Goal: Participate in discussion: Engage in conversation with other users on a specific topic

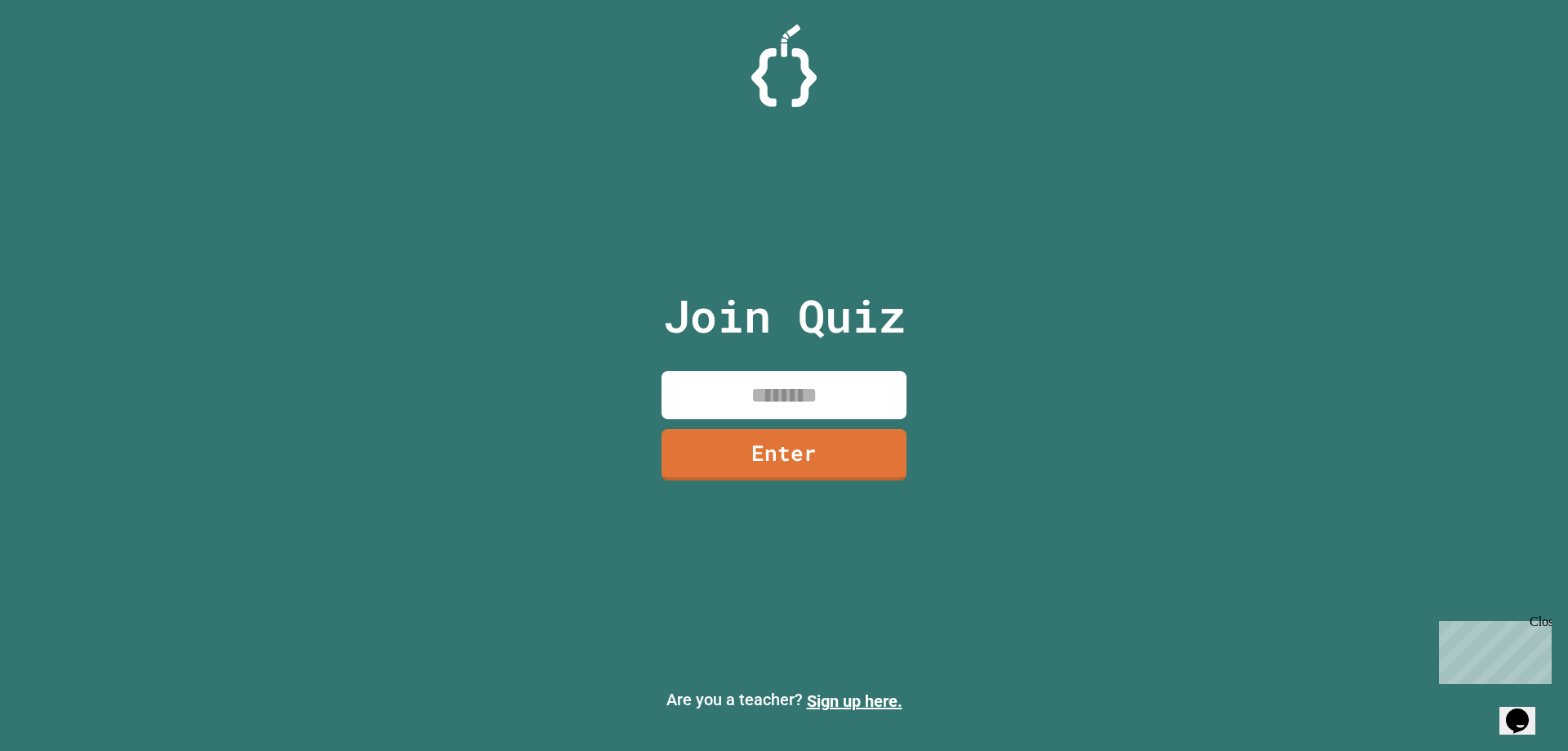
click at [815, 387] on input at bounding box center [784, 395] width 245 height 48
type input "********"
click at [794, 467] on link "Enter" at bounding box center [784, 452] width 230 height 54
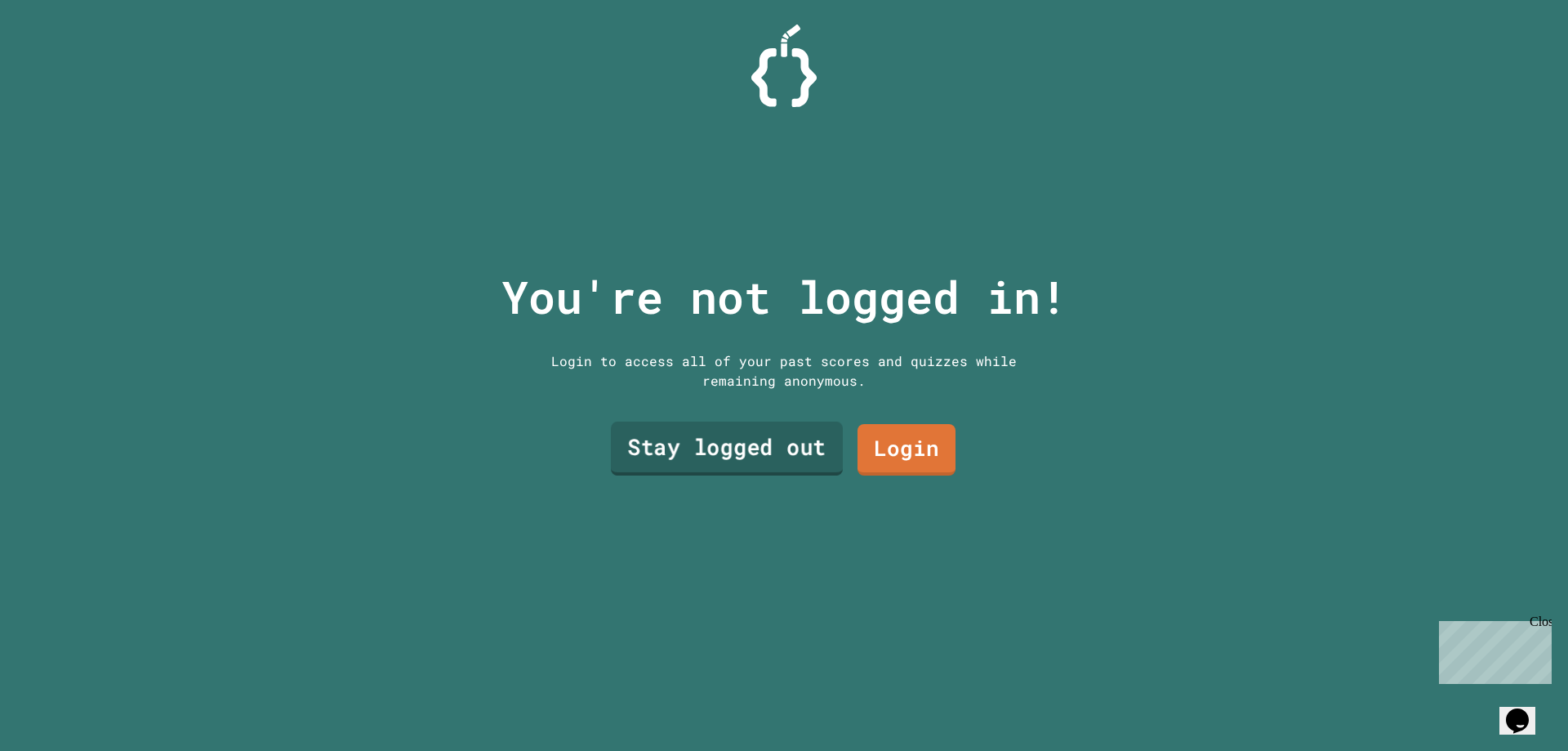
click at [788, 450] on link "Stay logged out" at bounding box center [727, 448] width 232 height 54
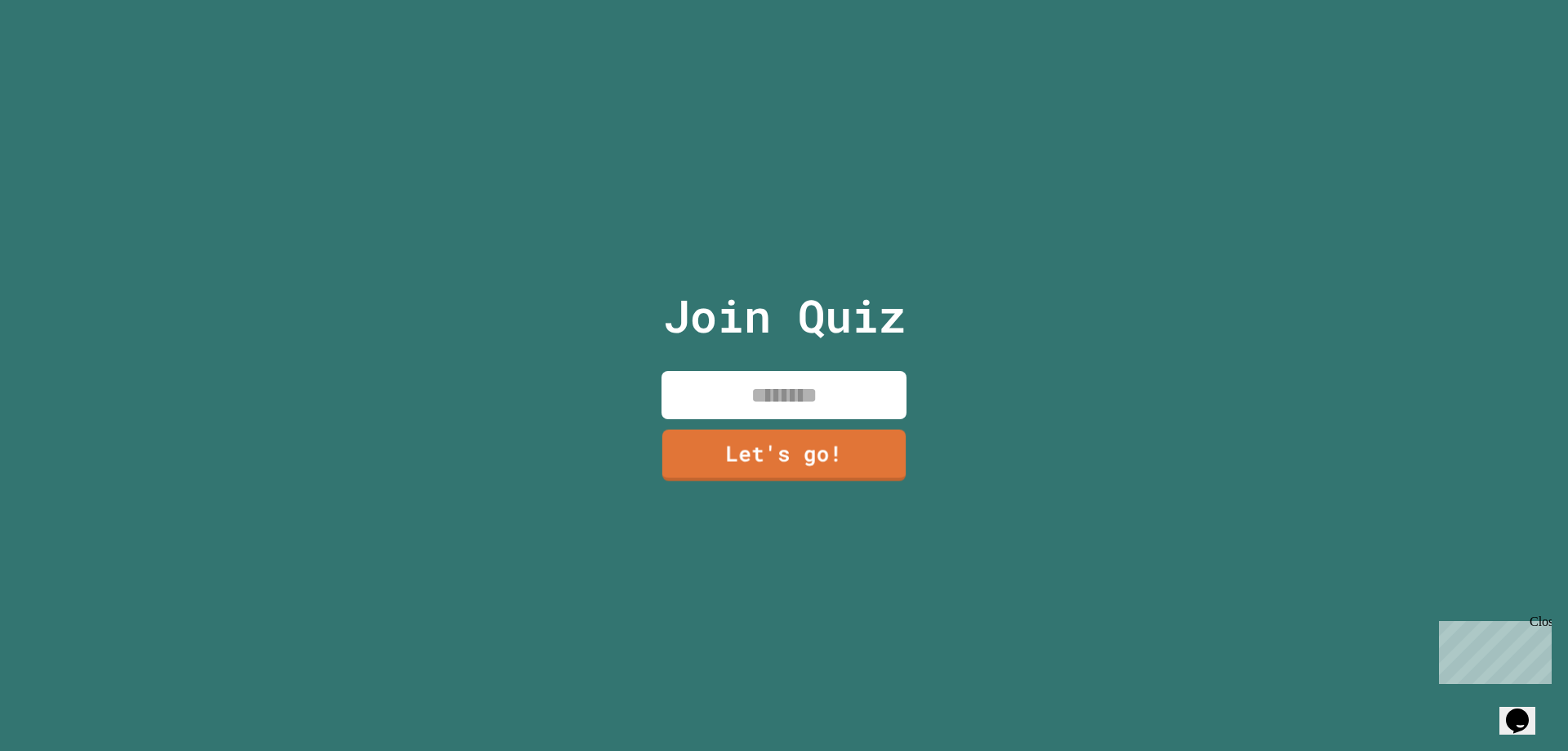
click at [774, 389] on input at bounding box center [784, 395] width 245 height 48
type input "*****"
click at [782, 430] on link "Let's go!" at bounding box center [784, 451] width 222 height 54
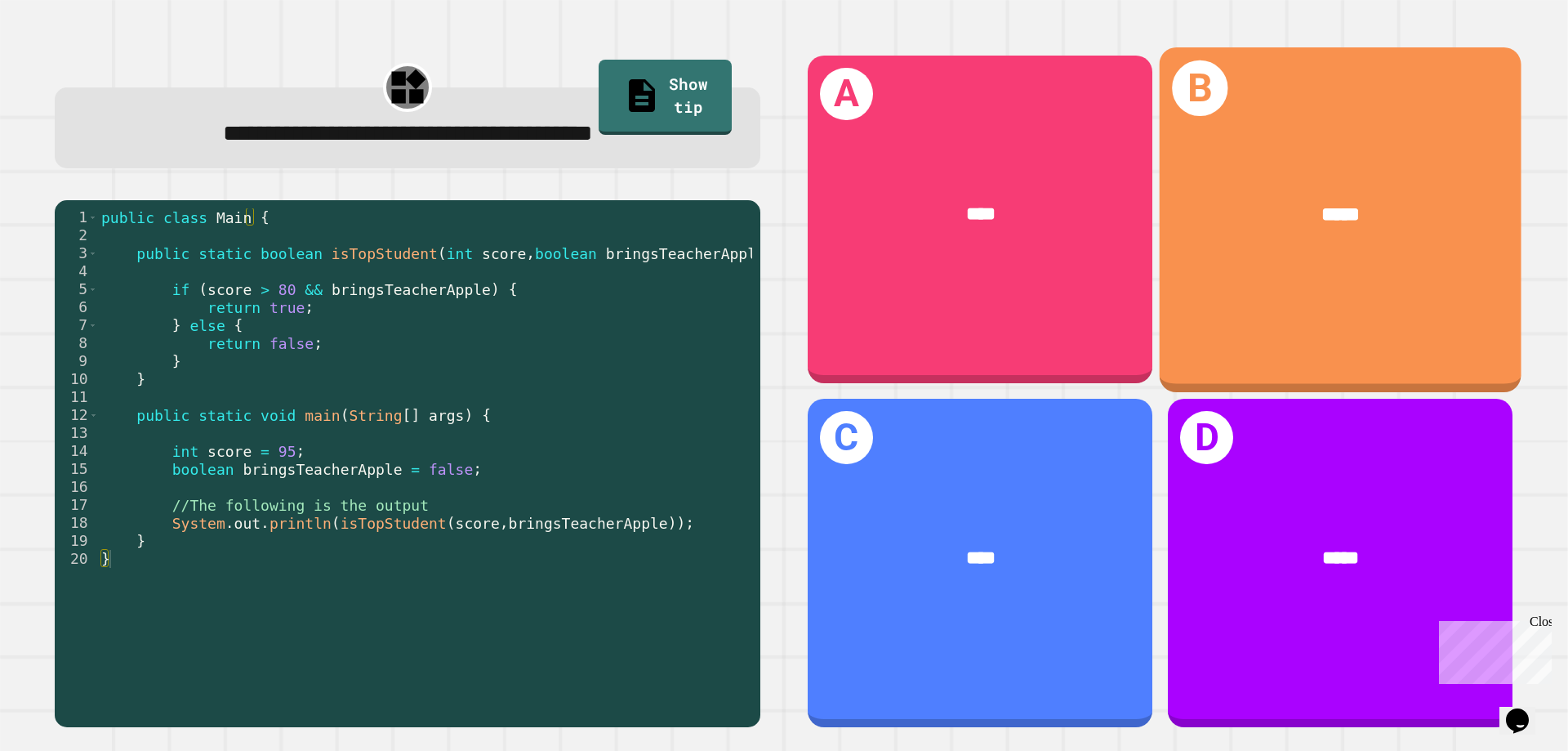
click at [1219, 236] on div "*****" at bounding box center [1340, 214] width 362 height 109
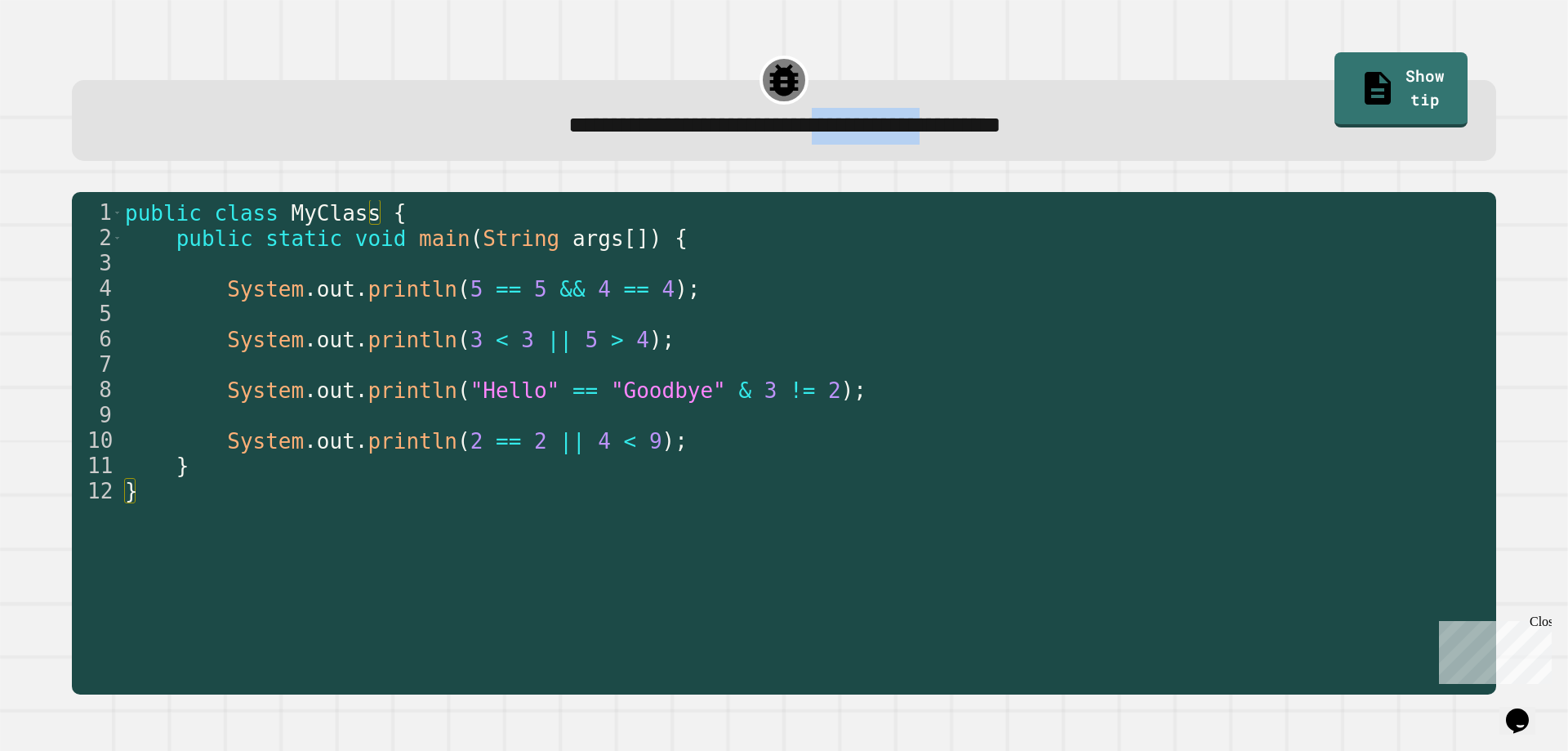
drag, startPoint x: 832, startPoint y: 134, endPoint x: 996, endPoint y: 134, distance: 164.0
click at [994, 134] on span "**********" at bounding box center [784, 126] width 433 height 23
click at [996, 134] on span "**********" at bounding box center [784, 126] width 433 height 23
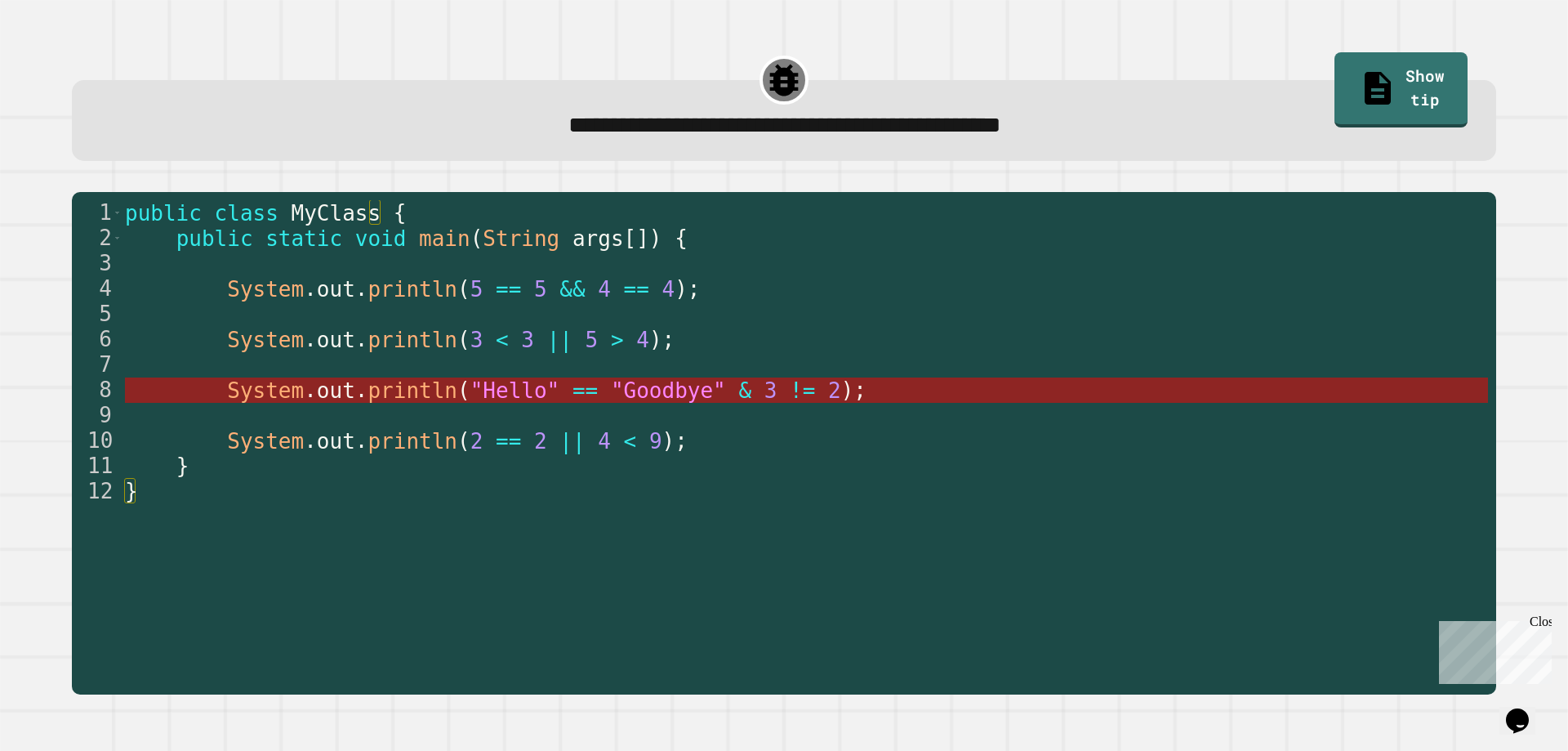
click at [617, 395] on span ""Goodbye"" at bounding box center [669, 391] width 115 height 25
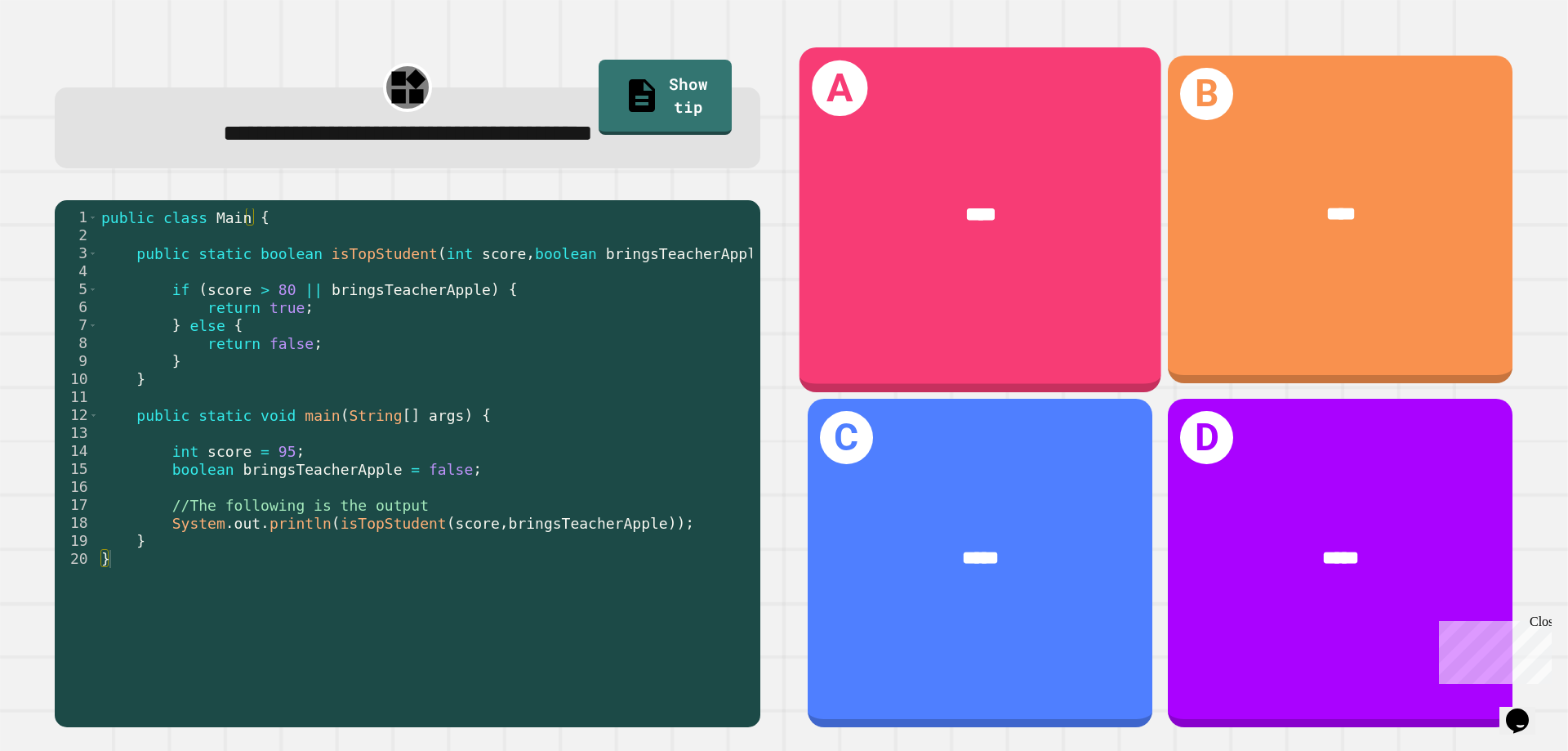
click at [872, 257] on div "****" at bounding box center [980, 214] width 362 height 109
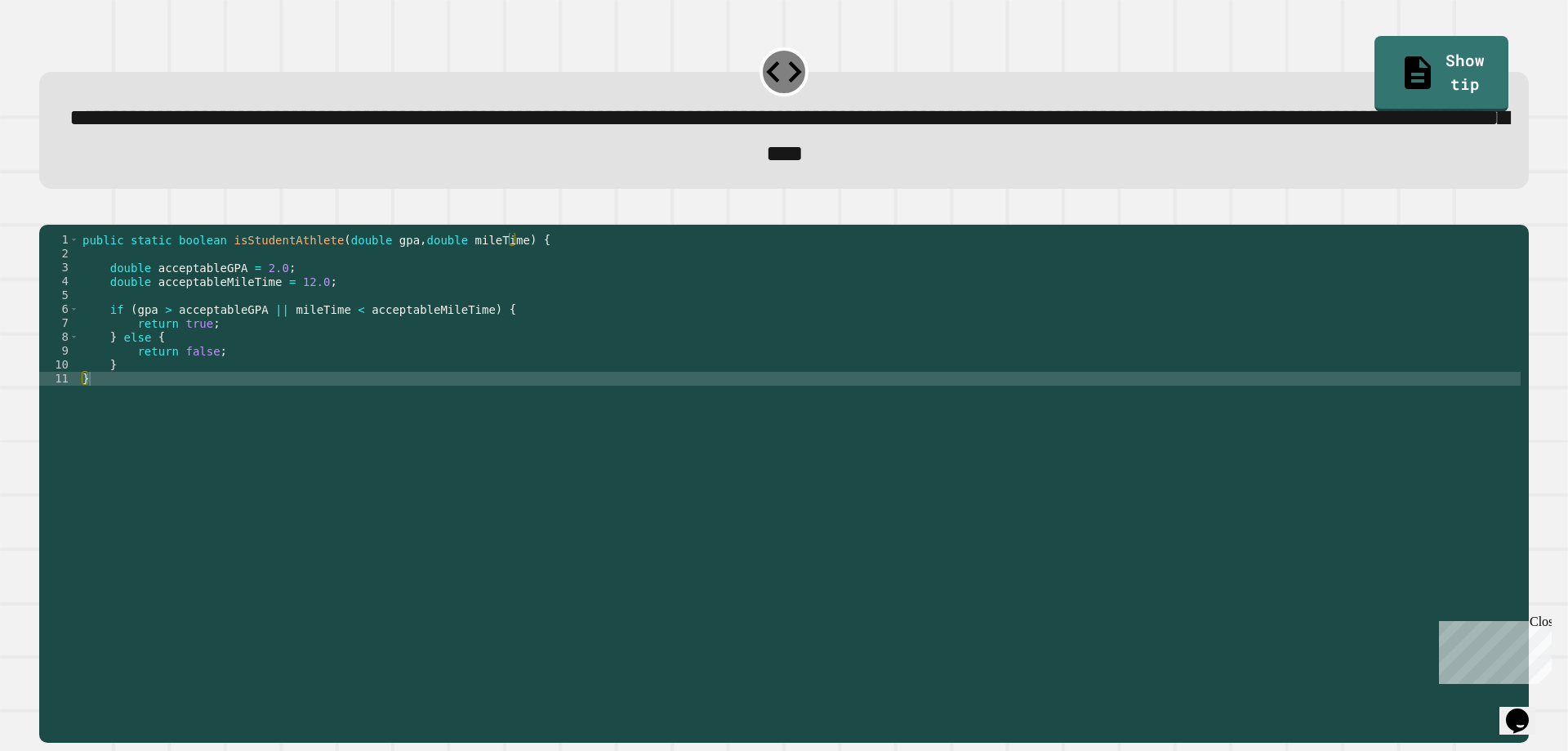
click at [183, 323] on div "public static boolean isStudentAthlete ( double gpa , double mileTime ) { doubl…" at bounding box center [800, 462] width 1441 height 459
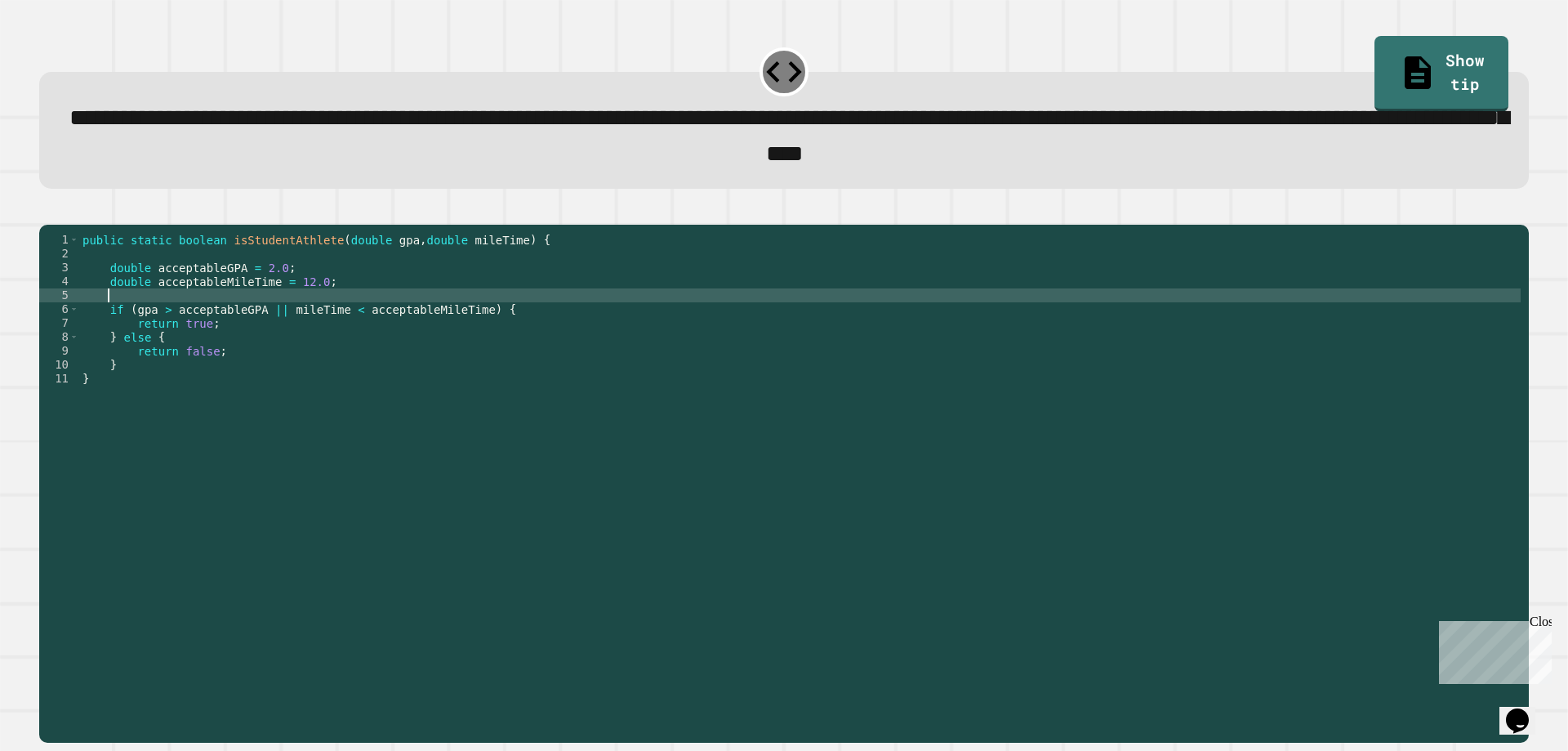
click at [187, 305] on div "public static boolean isStudentAthlete ( double gpa , double mileTime ) { doubl…" at bounding box center [800, 462] width 1441 height 459
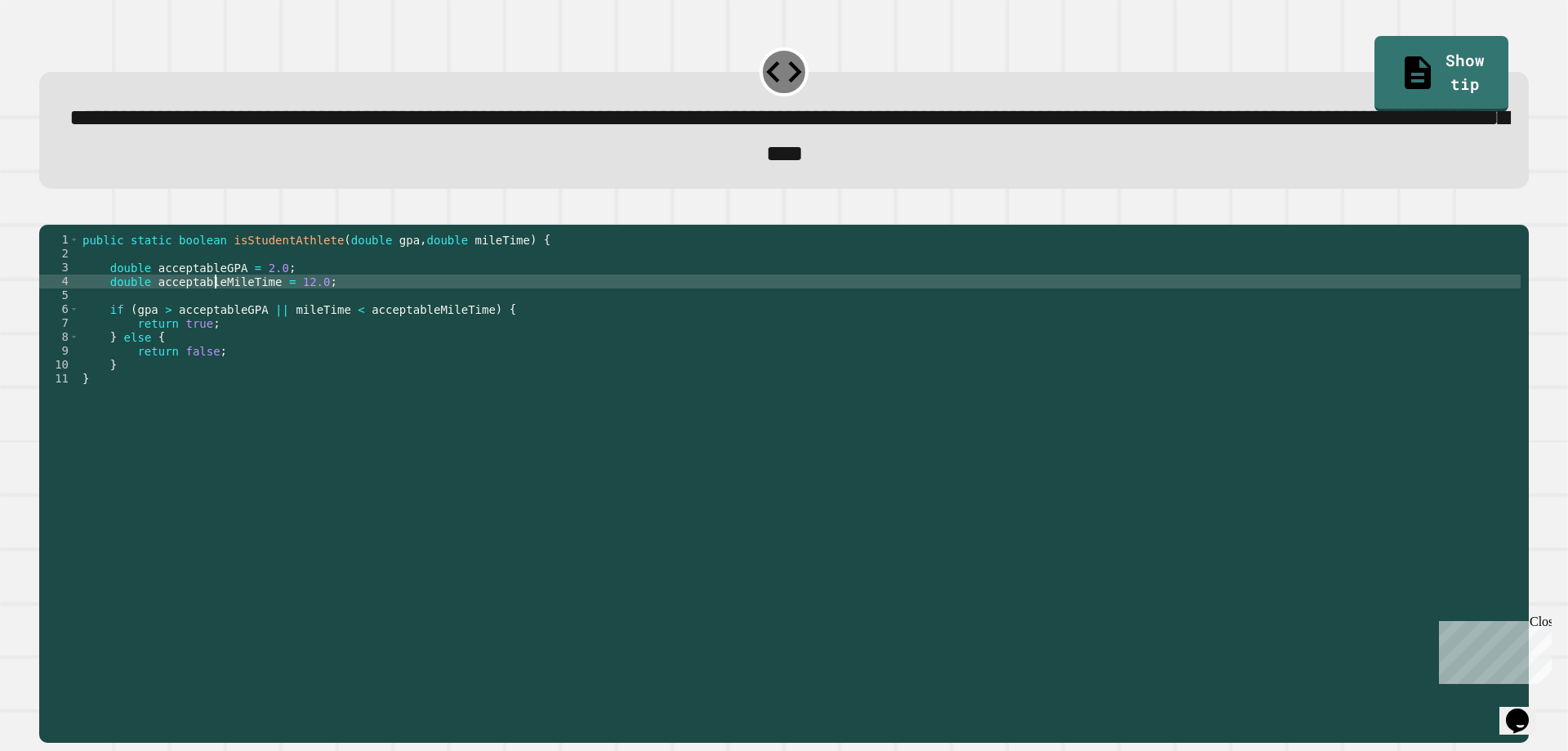
click at [214, 308] on div "public static boolean isStudentAthlete ( double gpa , double mileTime ) { doubl…" at bounding box center [800, 462] width 1441 height 459
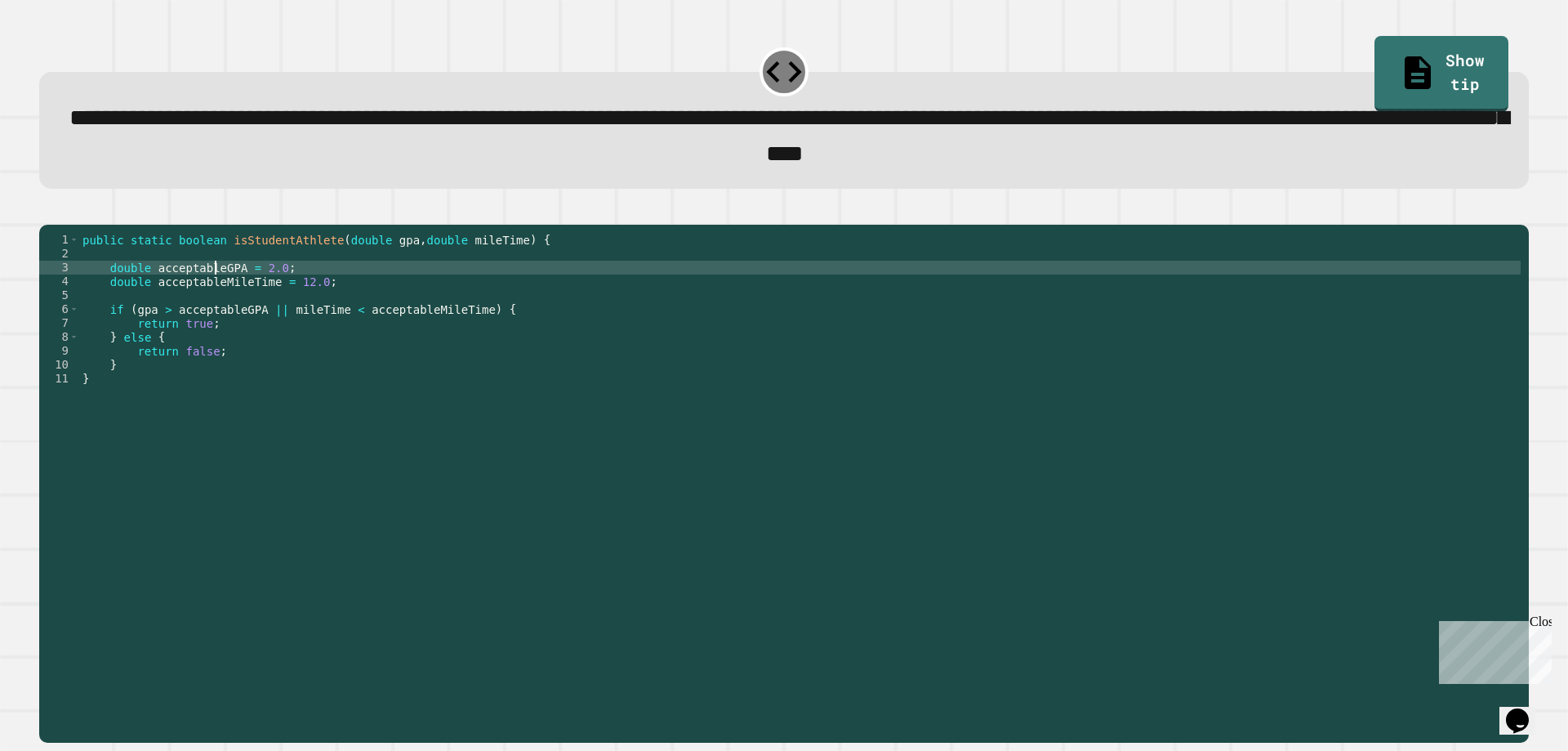
click at [211, 300] on div "public static boolean isStudentAthlete ( double gpa , double mileTime ) { doubl…" at bounding box center [800, 462] width 1441 height 459
click at [217, 320] on div "public static boolean isStudentAthlete ( double gpa , double mileTime ) { doubl…" at bounding box center [800, 462] width 1441 height 459
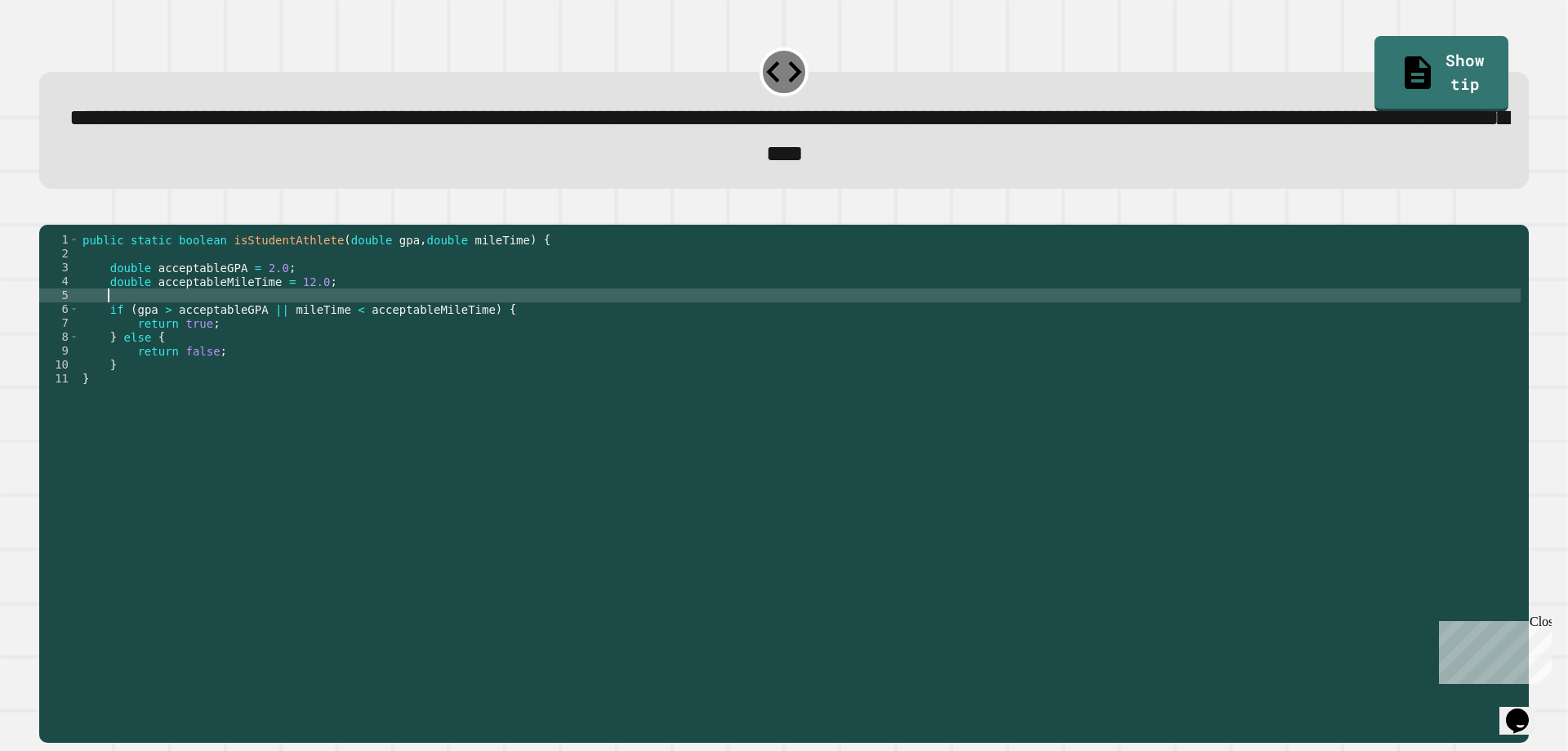
click at [220, 341] on div "public static boolean isStudentAthlete ( double gpa , double mileTime ) { doubl…" at bounding box center [800, 462] width 1441 height 459
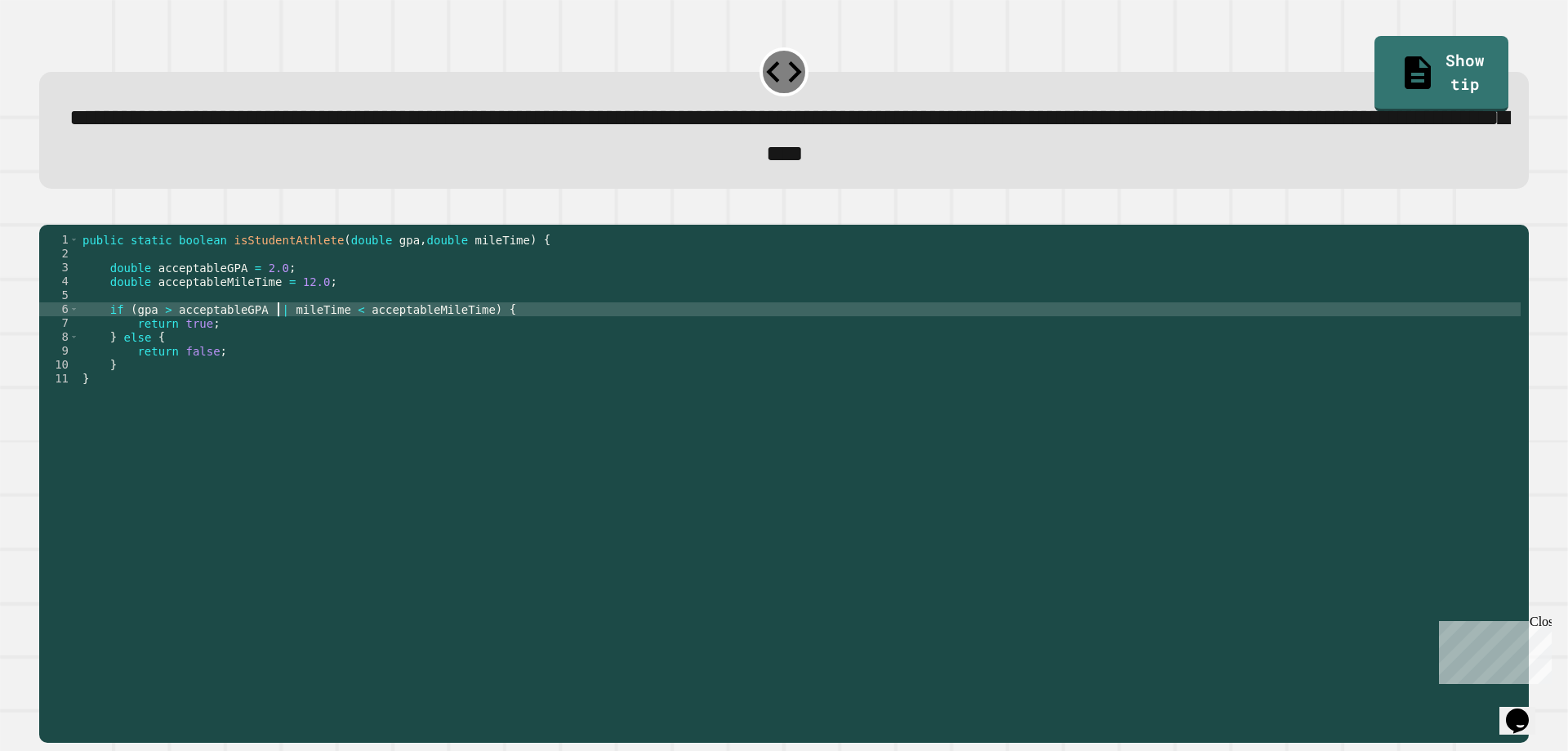
click at [276, 341] on div "public static boolean isStudentAthlete ( double gpa , double mileTime ) { doubl…" at bounding box center [800, 462] width 1441 height 459
click at [311, 340] on div "public static boolean isStudentAthlete ( double gpa , double mileTime ) { doubl…" at bounding box center [800, 462] width 1441 height 459
click at [363, 338] on div "public static boolean isStudentAthlete ( double gpa , double mileTime ) { doubl…" at bounding box center [800, 462] width 1441 height 459
click at [267, 338] on div "public static boolean isStudentAthlete ( double gpa , double mileTime ) { doubl…" at bounding box center [800, 462] width 1441 height 459
click at [177, 339] on div "public static boolean isStudentAthlete ( double gpa , double mileTime ) { doubl…" at bounding box center [800, 462] width 1441 height 459
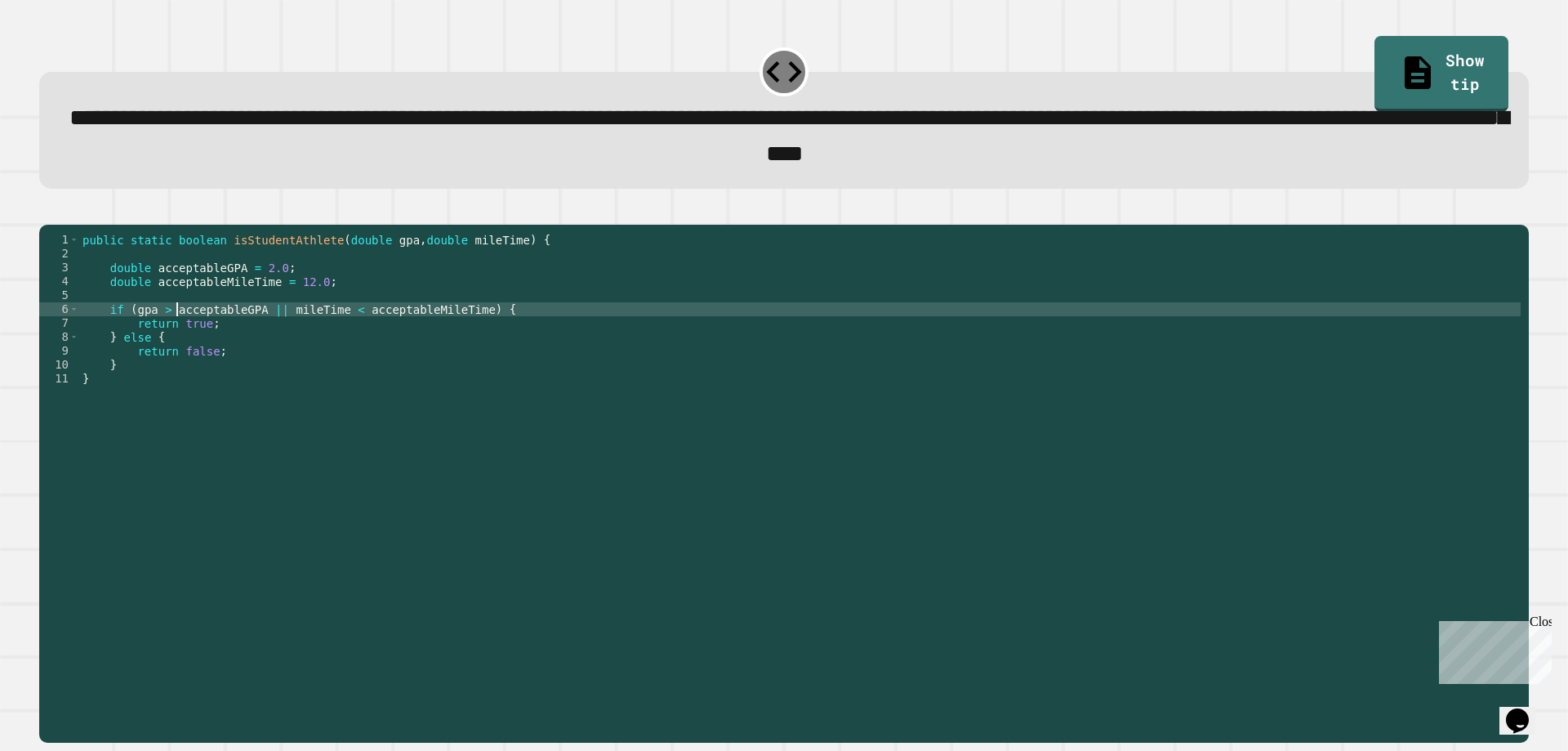
drag, startPoint x: 139, startPoint y: 339, endPoint x: 164, endPoint y: 339, distance: 25.0
click at [141, 339] on div "public static boolean isStudentAthlete ( double gpa , double mileTime ) { doubl…" at bounding box center [800, 462] width 1441 height 459
click at [223, 338] on div "public static boolean isStudentAthlete ( double gpa , double mileTime ) { doubl…" at bounding box center [800, 462] width 1441 height 459
click at [139, 336] on div "public static boolean isStudentAthlete ( double gpa , double mileTime ) { doubl…" at bounding box center [800, 462] width 1441 height 459
click at [195, 337] on div "public static boolean isStudentAthlete ( double gpa , double mileTime ) { doubl…" at bounding box center [800, 462] width 1441 height 459
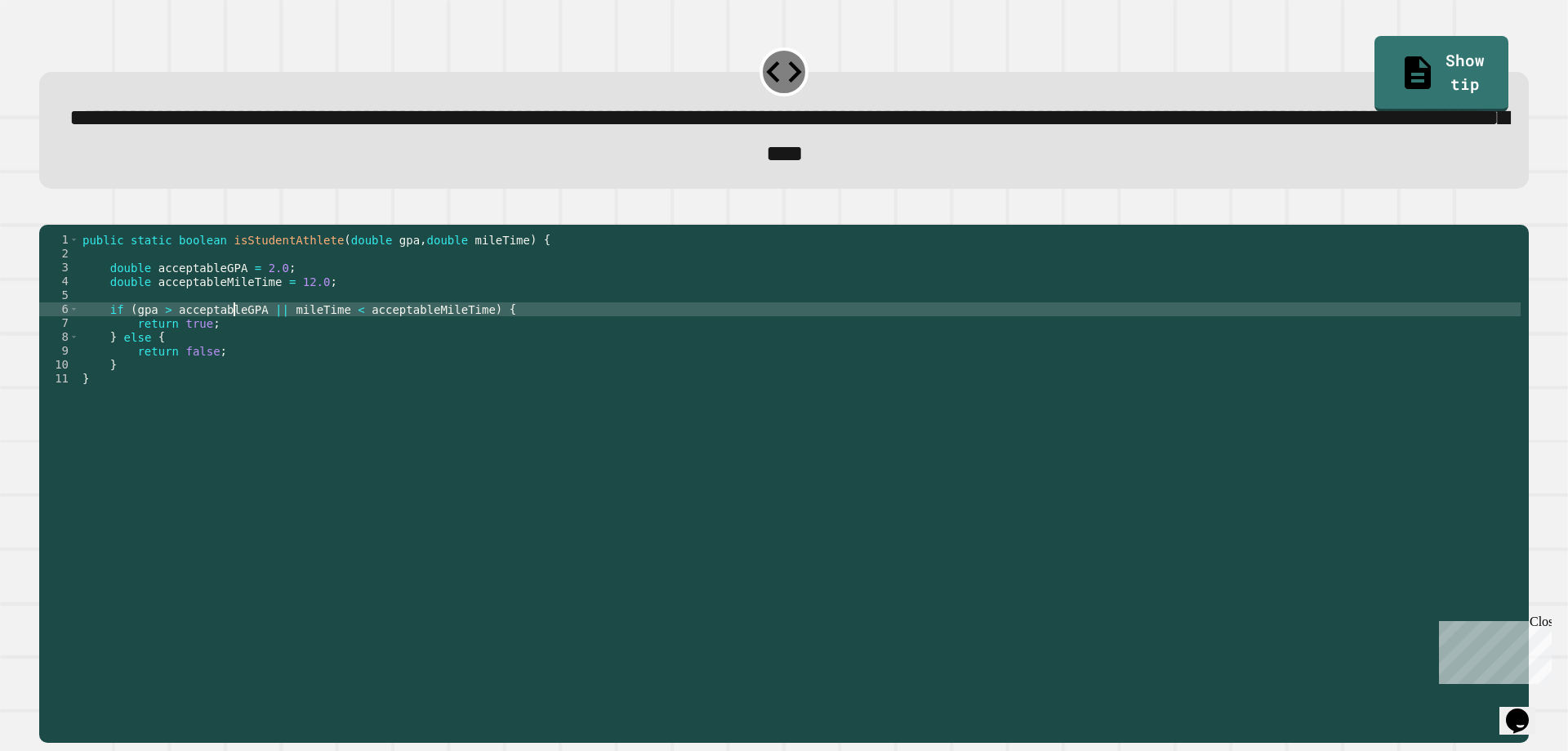
click at [231, 338] on div "public static boolean isStudentAthlete ( double gpa , double mileTime ) { doubl…" at bounding box center [800, 462] width 1441 height 459
click at [376, 337] on div "public static boolean isStudentAthlete ( double gpa , double mileTime ) { doubl…" at bounding box center [800, 462] width 1441 height 459
click at [317, 335] on div "public static boolean isStudentAthlete ( double gpa , double mileTime ) { doubl…" at bounding box center [800, 462] width 1441 height 459
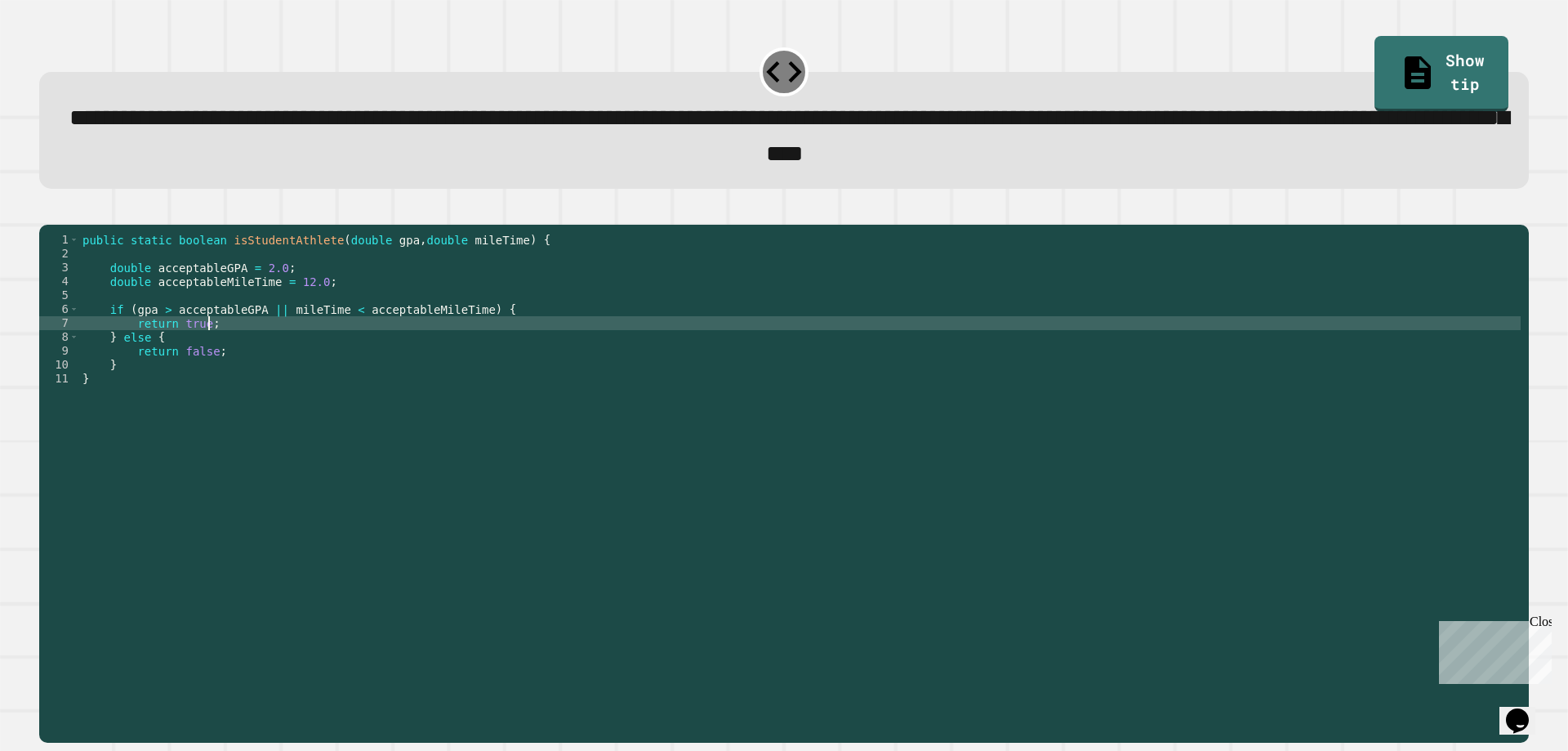
click at [363, 342] on div "public static boolean isStudentAthlete ( double gpa , double mileTime ) { doubl…" at bounding box center [800, 462] width 1441 height 459
click at [322, 341] on div "public static boolean isStudentAthlete ( double gpa , double mileTime ) { doubl…" at bounding box center [800, 462] width 1441 height 459
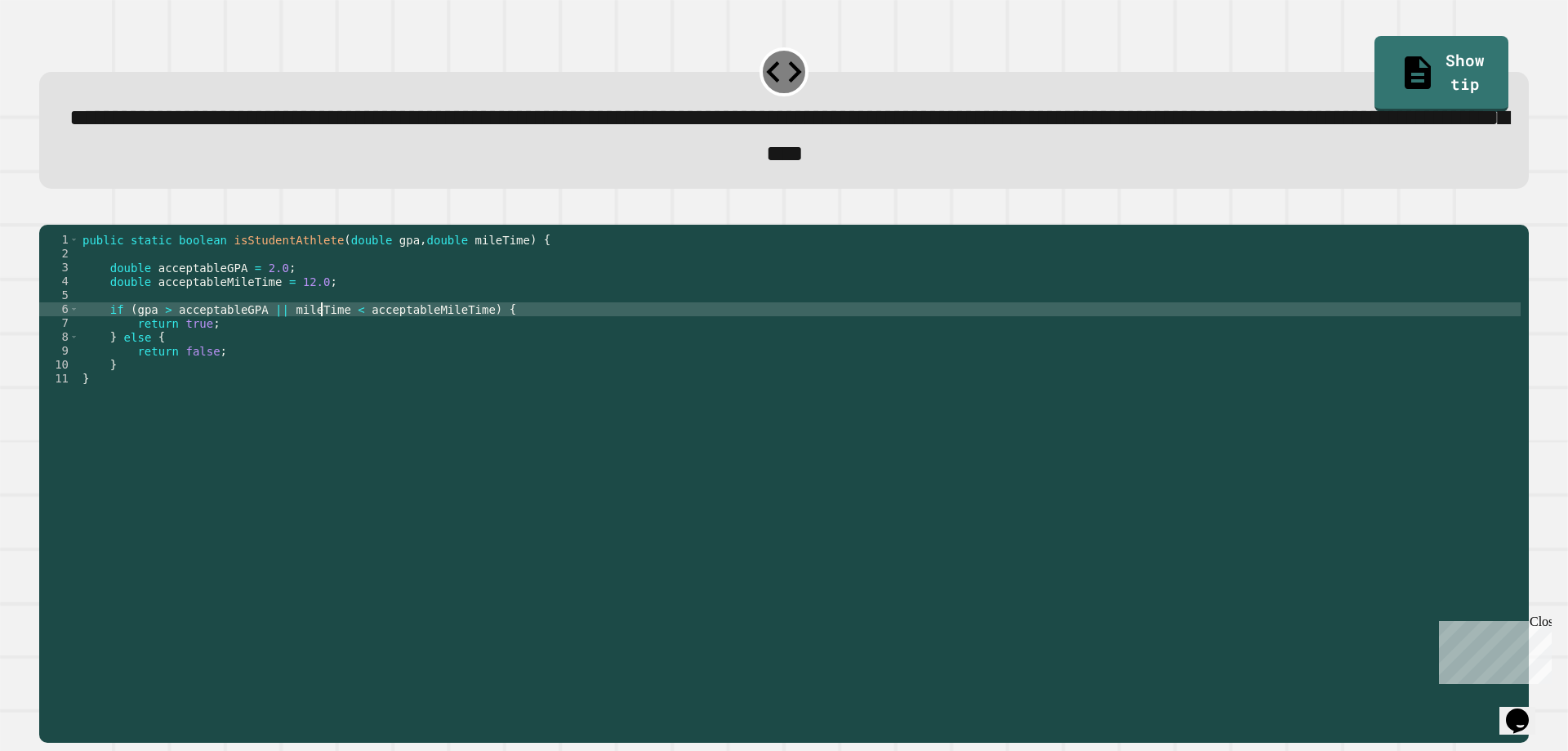
click at [355, 341] on div "public static boolean isStudentAthlete ( double gpa , double mileTime ) { doubl…" at bounding box center [800, 462] width 1441 height 459
click at [376, 339] on div "public static boolean isStudentAthlete ( double gpa , double mileTime ) { doubl…" at bounding box center [800, 462] width 1441 height 459
click at [422, 339] on div "public static boolean isStudentAthlete ( double gpa , double mileTime ) { doubl…" at bounding box center [800, 462] width 1441 height 459
click at [369, 337] on div "public static boolean isStudentAthlete ( double gpa , double mileTime ) { doubl…" at bounding box center [800, 462] width 1441 height 459
click at [308, 337] on div "public static boolean isStudentAthlete ( double gpa , double mileTime ) { doubl…" at bounding box center [800, 462] width 1441 height 459
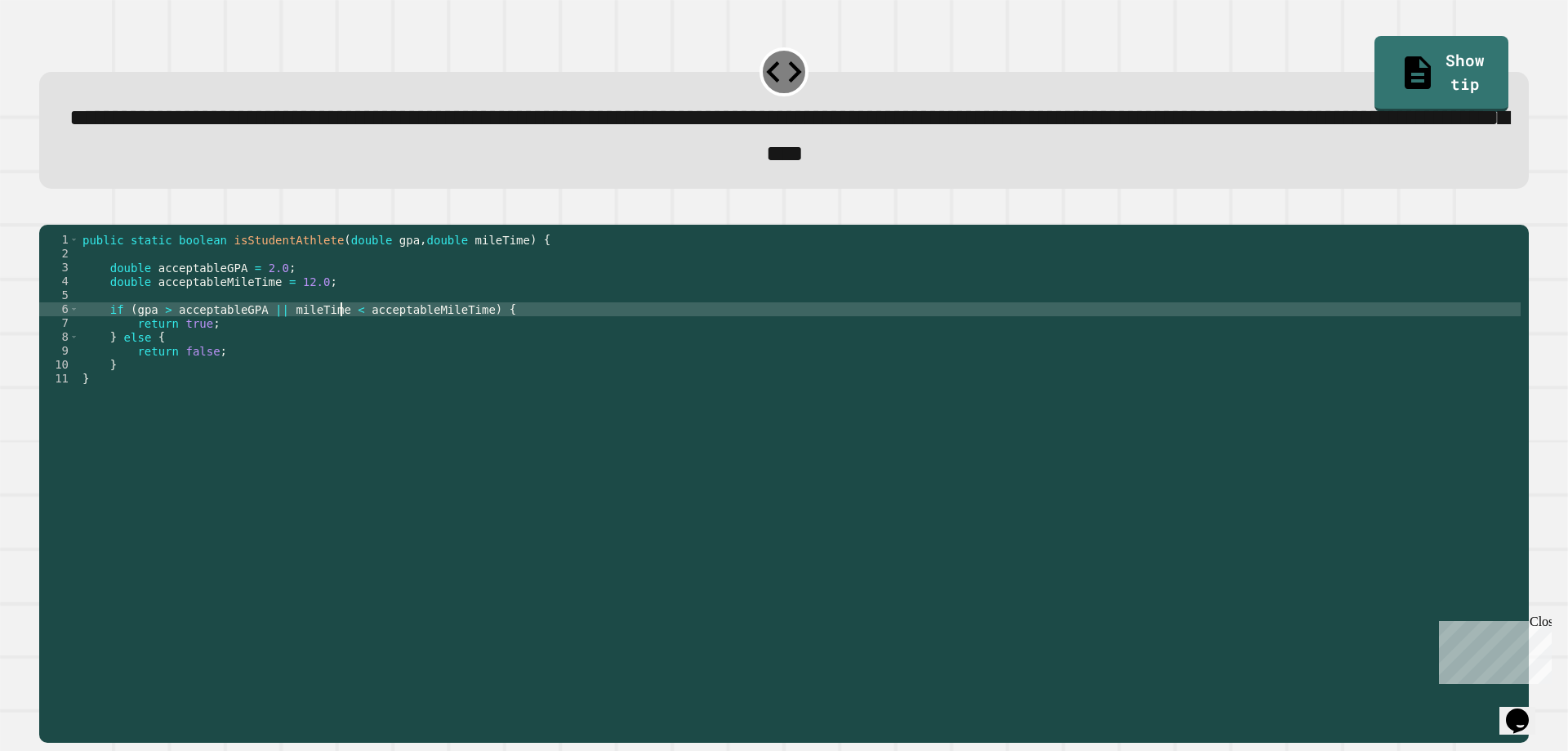
click at [340, 339] on div "public static boolean isStudentAthlete ( double gpa , double mileTime ) { doubl…" at bounding box center [800, 462] width 1441 height 459
click at [369, 339] on div "public static boolean isStudentAthlete ( double gpa , double mileTime ) { doubl…" at bounding box center [800, 462] width 1441 height 459
click at [382, 339] on div "public static boolean isStudentAthlete ( double gpa , double mileTime ) { doubl…" at bounding box center [800, 462] width 1441 height 459
click at [298, 339] on div "public static boolean isStudentAthlete ( double gpa , double mileTime ) { doubl…" at bounding box center [800, 462] width 1441 height 459
click at [320, 339] on div "public static boolean isStudentAthlete ( double gpa , double mileTime ) { doubl…" at bounding box center [800, 462] width 1441 height 459
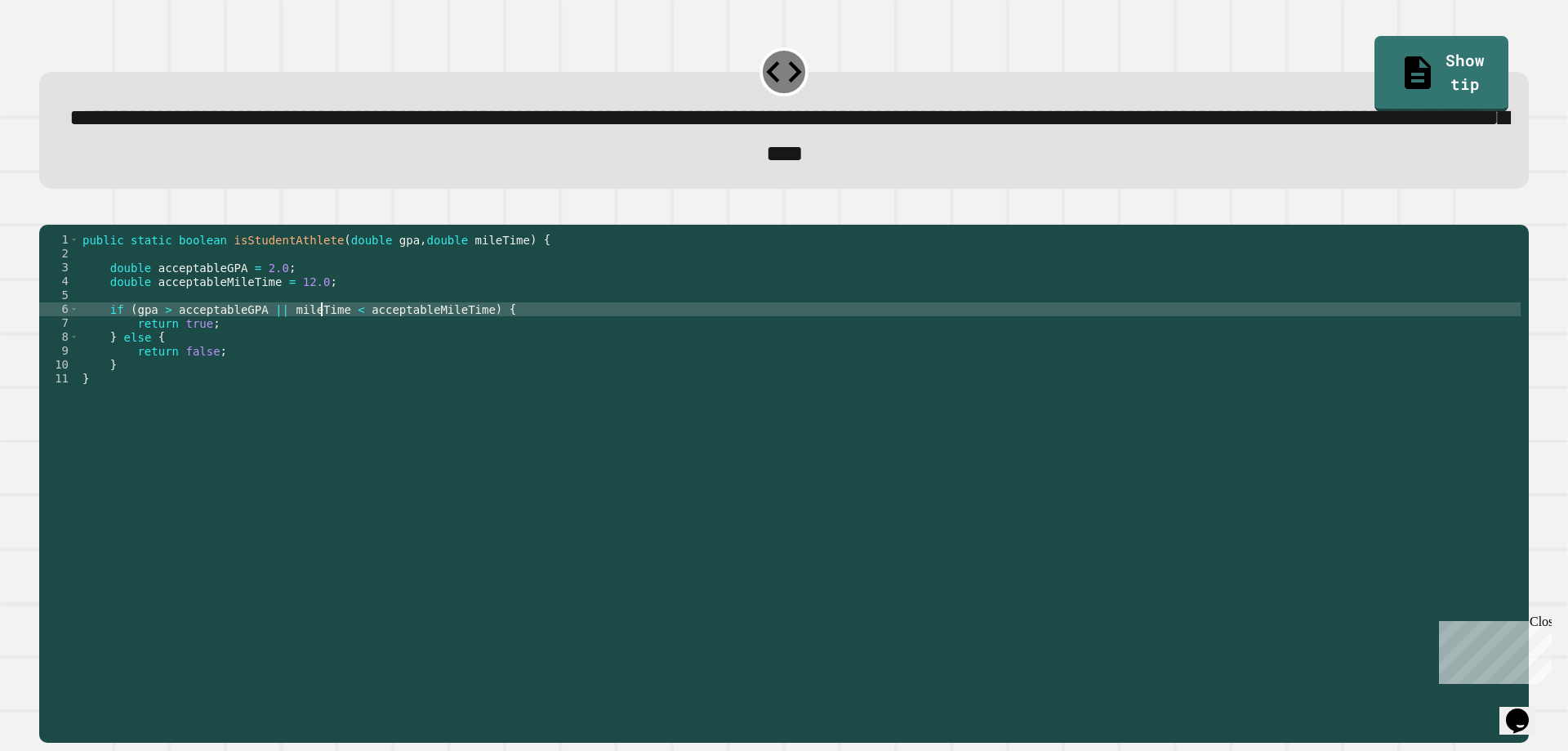
click at [368, 339] on div "public static boolean isStudentAthlete ( double gpa , double mileTime ) { doubl…" at bounding box center [800, 462] width 1441 height 459
click at [394, 339] on div "public static boolean isStudentAthlete ( double gpa , double mileTime ) { doubl…" at bounding box center [800, 462] width 1441 height 459
click at [442, 338] on div "public static boolean isStudentAthlete ( double gpa , double mileTime ) { doubl…" at bounding box center [800, 462] width 1441 height 459
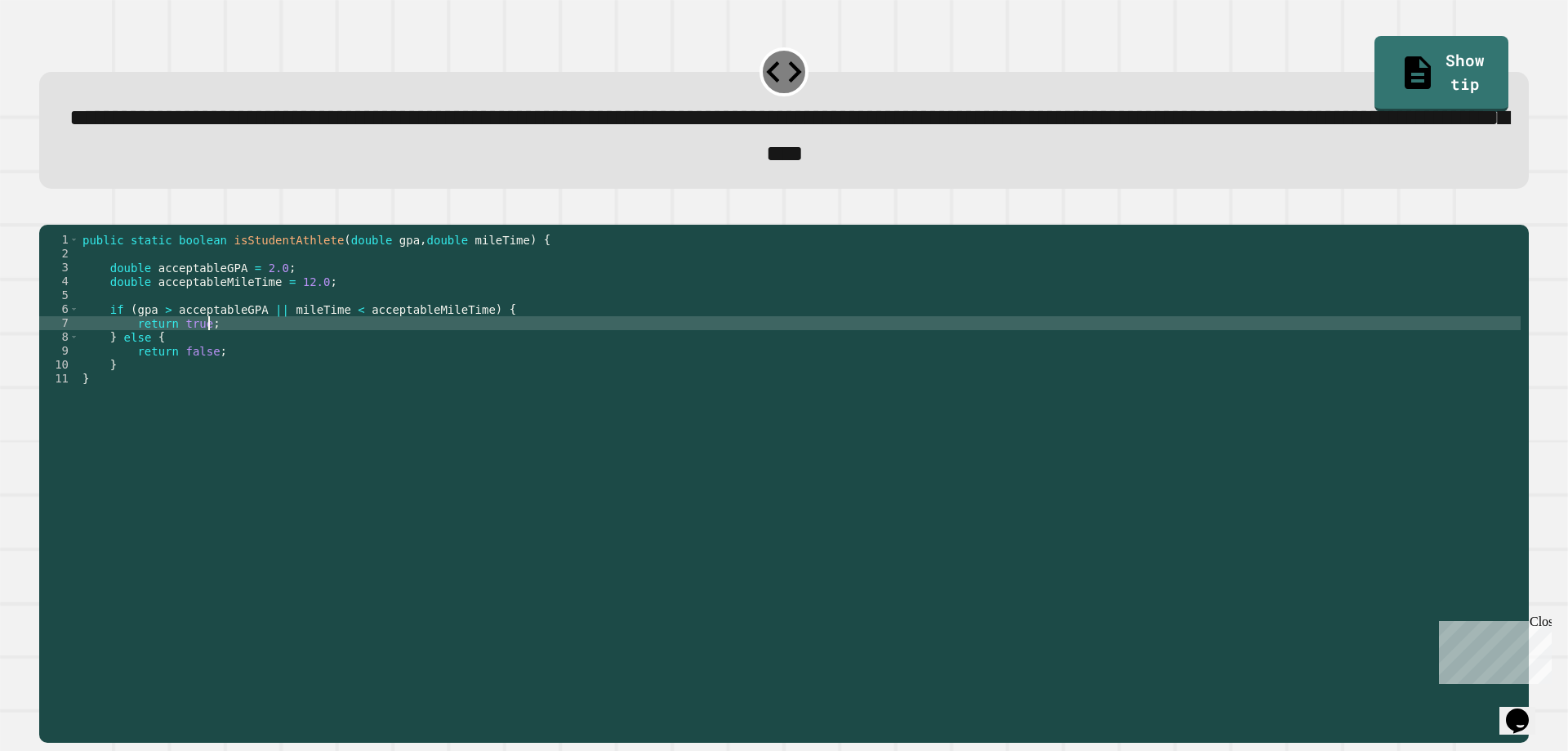
click at [395, 349] on div "public static boolean isStudentAthlete ( double gpa , double mileTime ) { doubl…" at bounding box center [800, 462] width 1441 height 459
click at [330, 360] on div "public static boolean isStudentAthlete ( double gpa , double mileTime ) { doubl…" at bounding box center [800, 462] width 1441 height 459
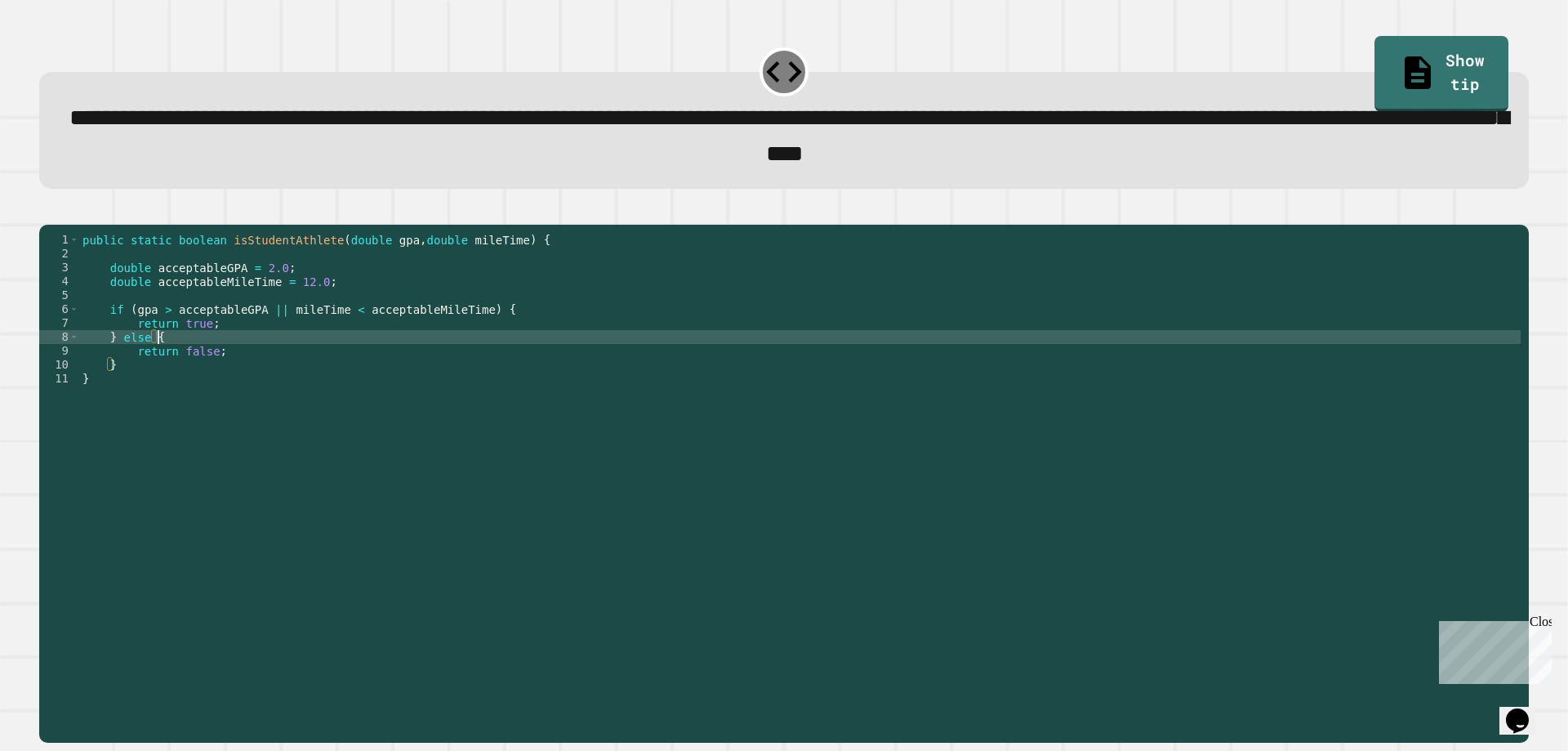
click at [300, 376] on div "public static boolean isStudentAthlete ( double gpa , double mileTime ) { doubl…" at bounding box center [800, 462] width 1441 height 459
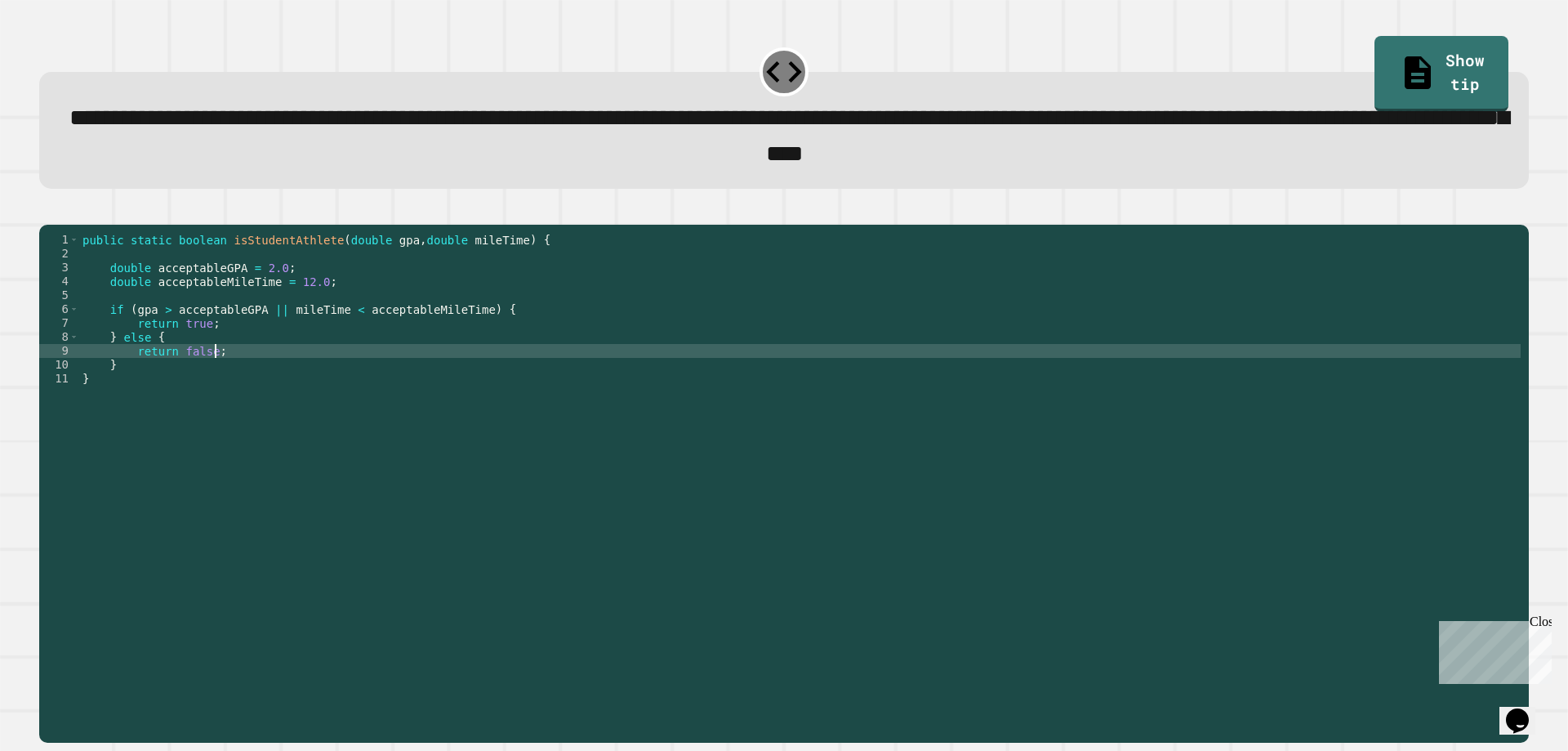
click at [291, 361] on div "public static boolean isStudentAthlete ( double gpa , double mileTime ) { doubl…" at bounding box center [800, 462] width 1441 height 459
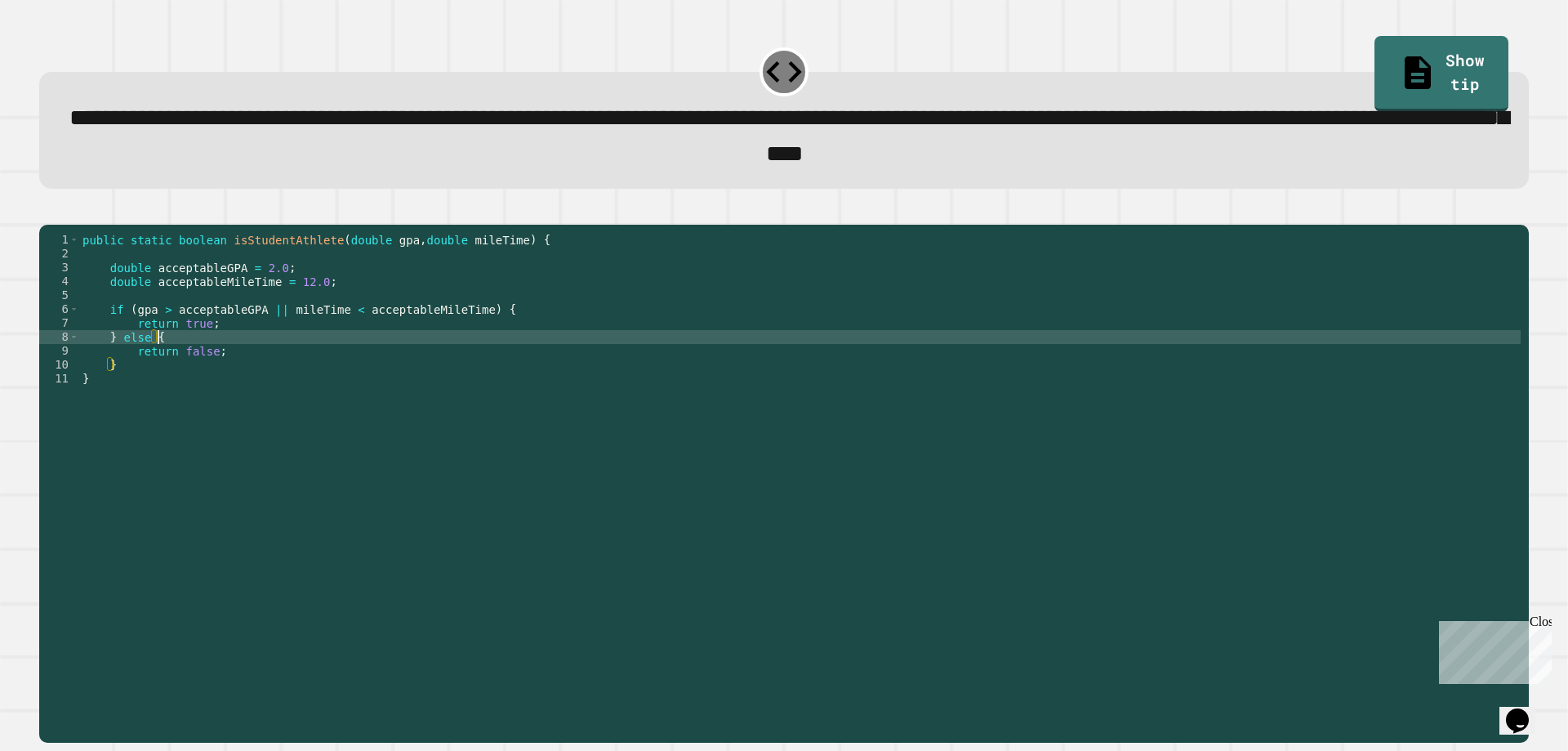
click at [291, 351] on div "public static boolean isStudentAthlete ( double gpa , double mileTime ) { doubl…" at bounding box center [800, 462] width 1441 height 459
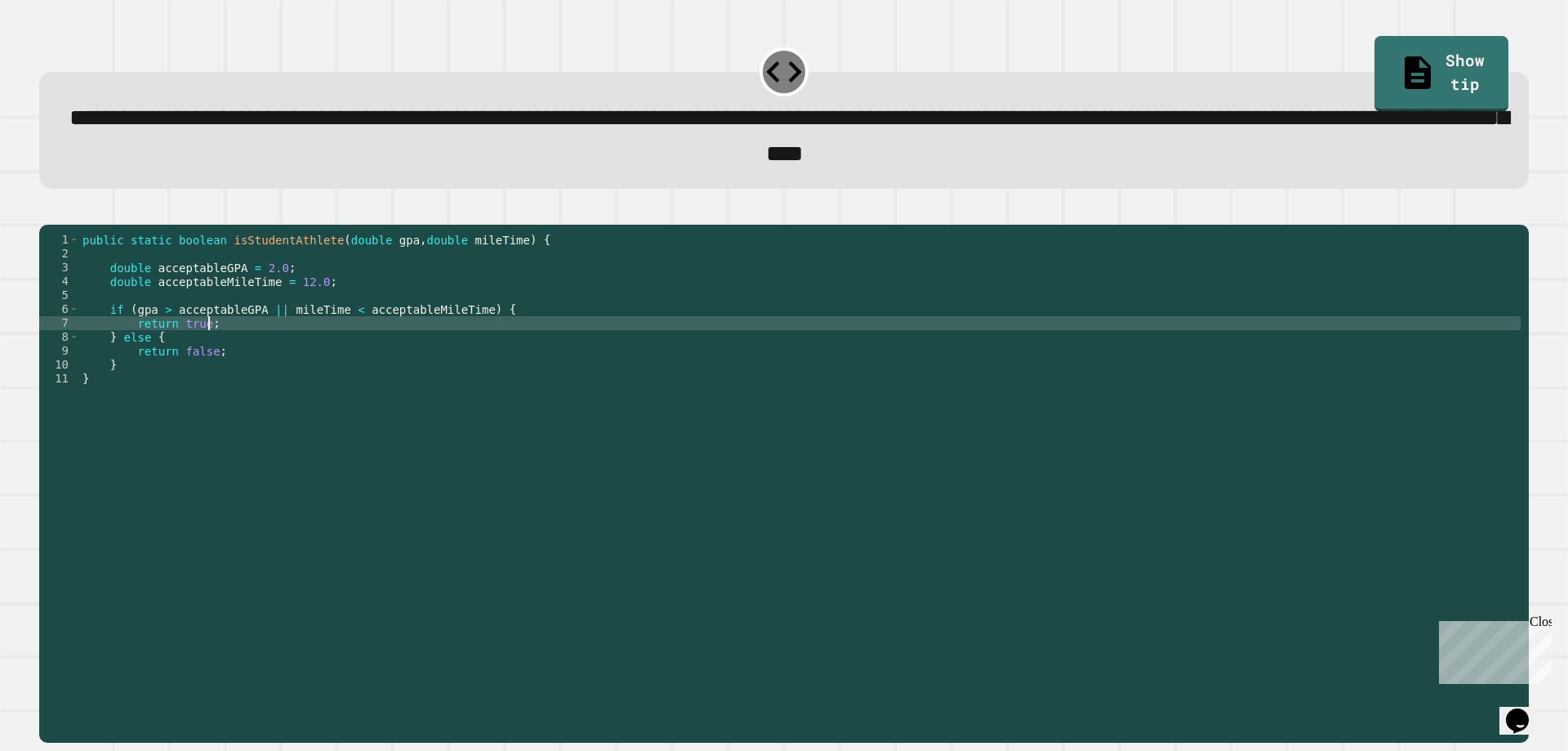
click at [267, 340] on div "public static boolean isStudentAthlete ( double gpa , double mileTime ) { doubl…" at bounding box center [800, 462] width 1441 height 459
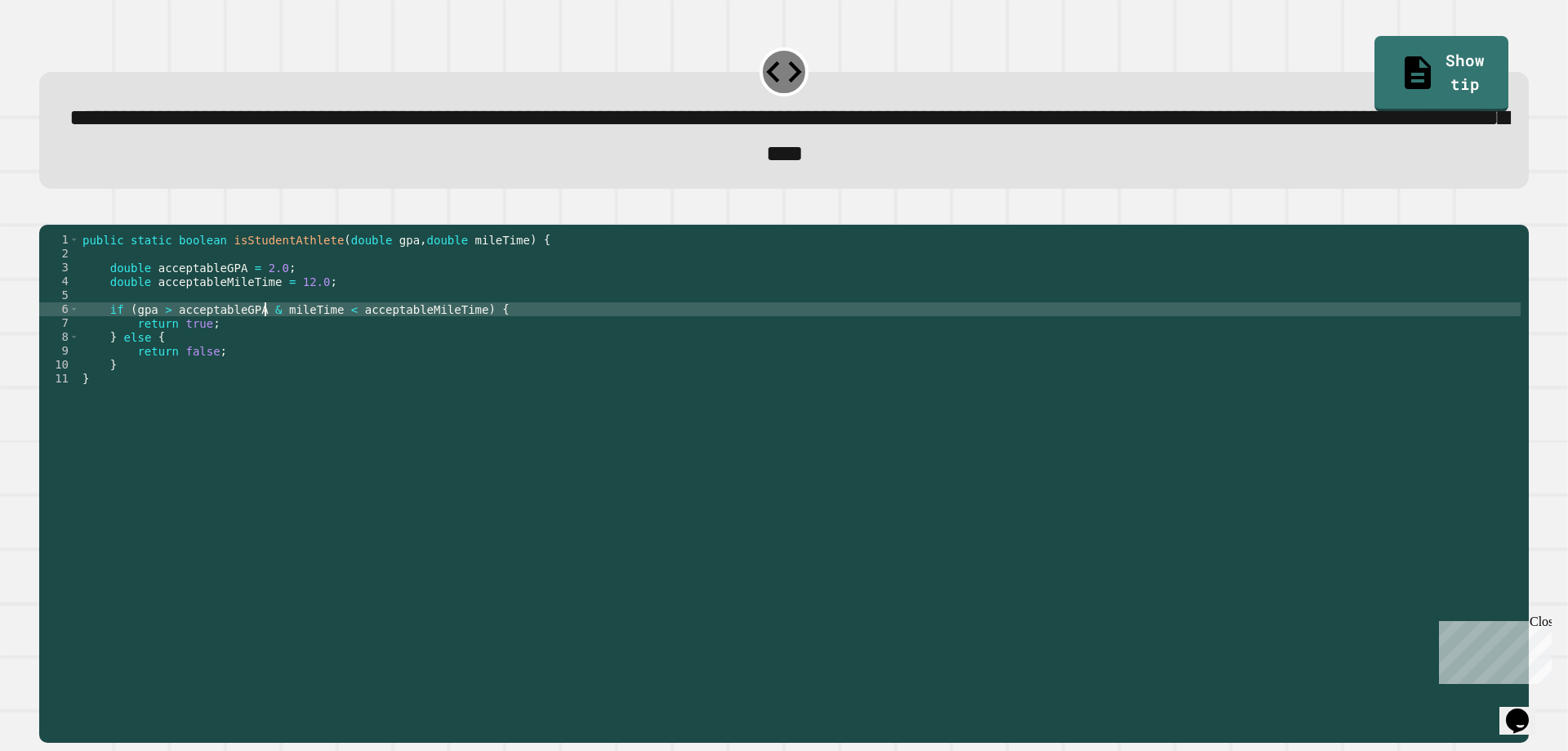
scroll to position [0, 13]
type textarea "**********"
click at [47, 211] on icon "button" at bounding box center [47, 211] width 0 height 0
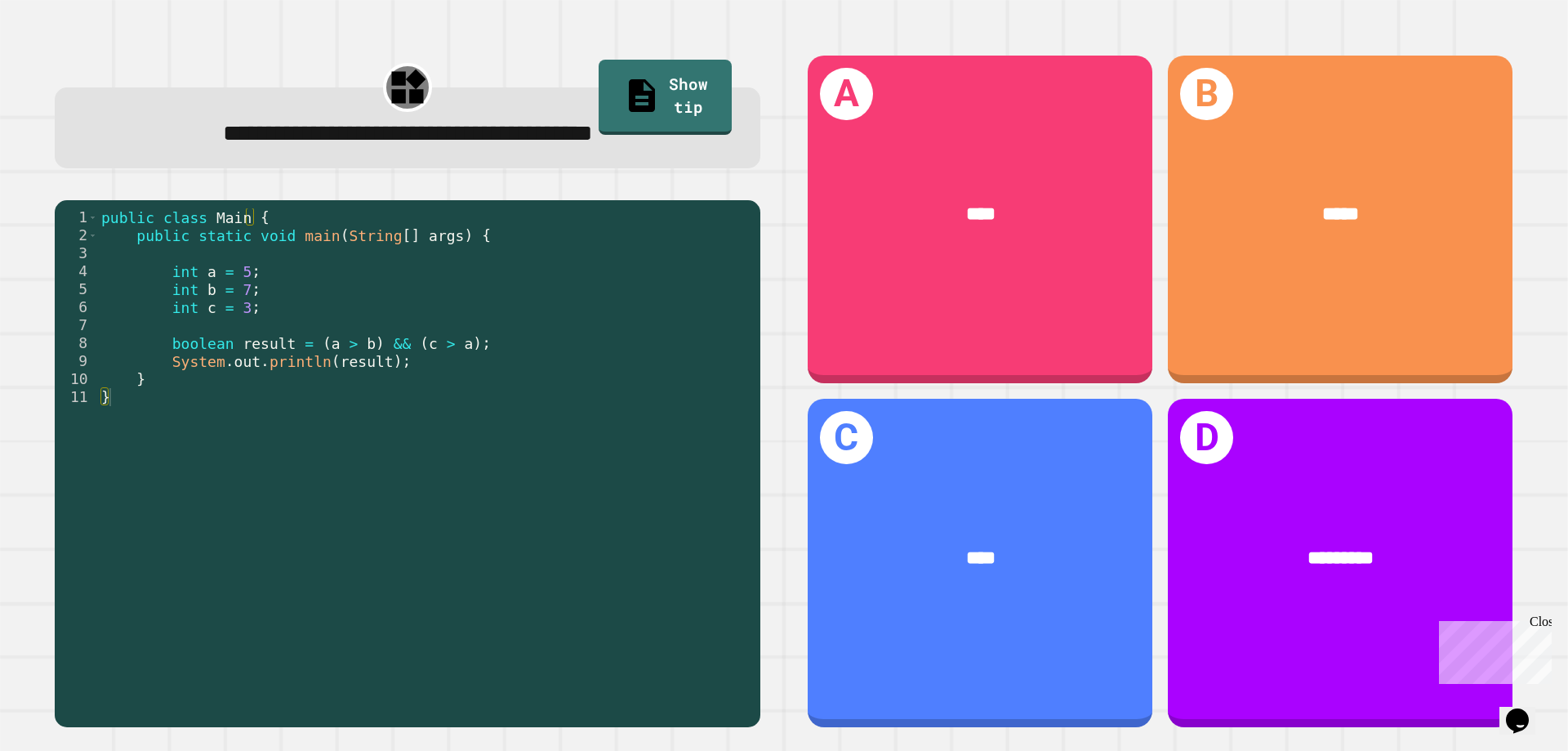
click at [275, 350] on div "public class Main { public static void main ( String [ ] args ) { int a = 5 ; i…" at bounding box center [425, 459] width 654 height 503
click at [303, 350] on div "public class Main { public static void main ( String [ ] args ) { int a = 5 ; i…" at bounding box center [425, 459] width 654 height 503
click at [318, 350] on div "public class Main { public static void main ( String [ ] args ) { int a = 5 ; i…" at bounding box center [425, 459] width 654 height 503
click at [231, 281] on div "public class Main { public static void main ( String [ ] args ) { int a = 5 ; i…" at bounding box center [425, 459] width 654 height 503
click at [237, 295] on div "public class Main { public static void main ( String [ ] args ) { int a = 5 ; i…" at bounding box center [425, 459] width 654 height 503
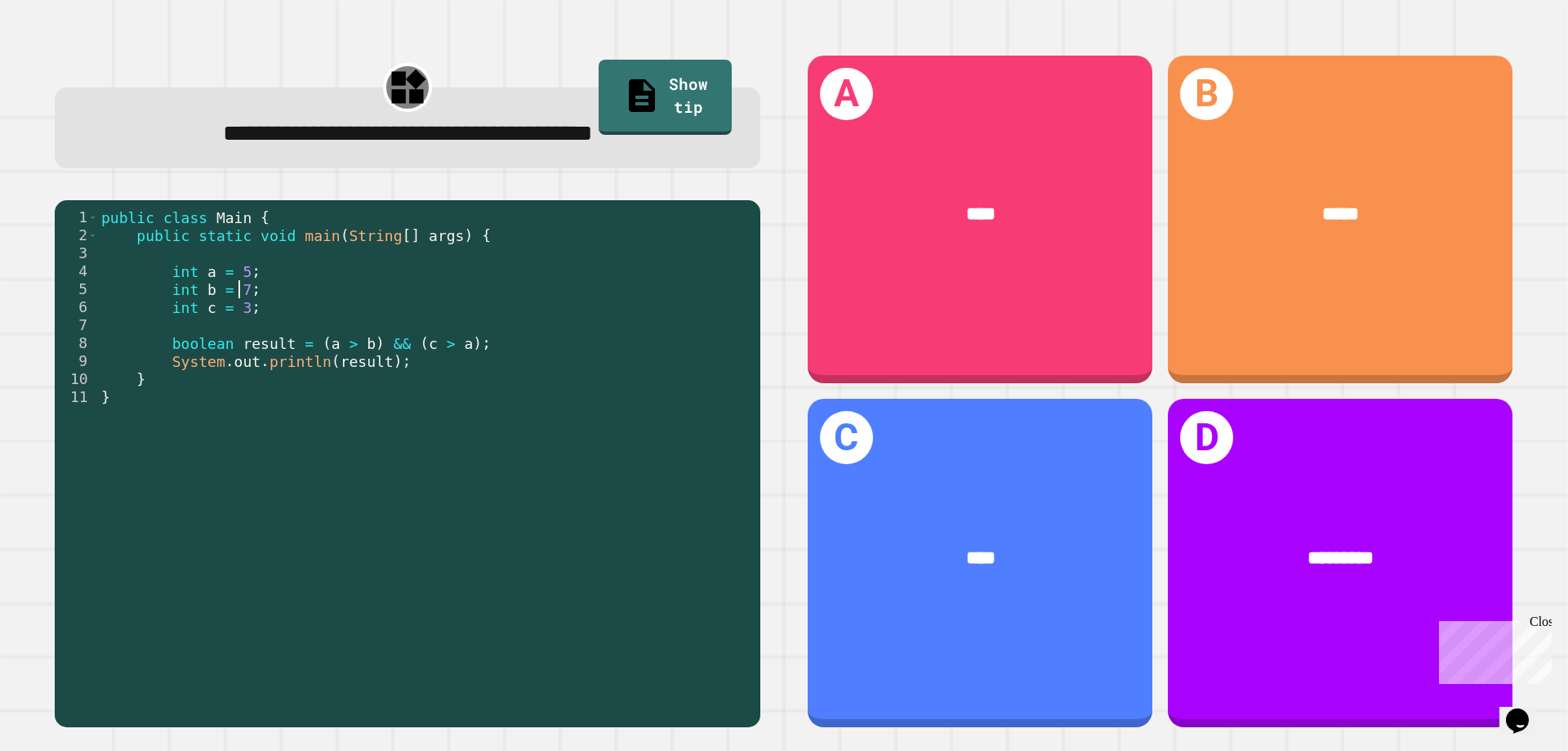
click at [322, 349] on div "public class Main { public static void main ( String [ ] args ) { int a = 5 ; i…" at bounding box center [425, 459] width 654 height 503
click at [367, 349] on div "public class Main { public static void main ( String [ ] args ) { int a = 5 ; i…" at bounding box center [425, 459] width 654 height 503
click at [386, 351] on div "public class Main { public static void main ( String [ ] args ) { int a = 5 ; i…" at bounding box center [425, 459] width 654 height 503
click at [420, 350] on div "public class Main { public static void main ( String [ ] args ) { int a = 5 ; i…" at bounding box center [425, 459] width 654 height 503
click at [443, 356] on div "public class Main { public static void main ( String [ ] args ) { int a = 5 ; i…" at bounding box center [425, 459] width 654 height 503
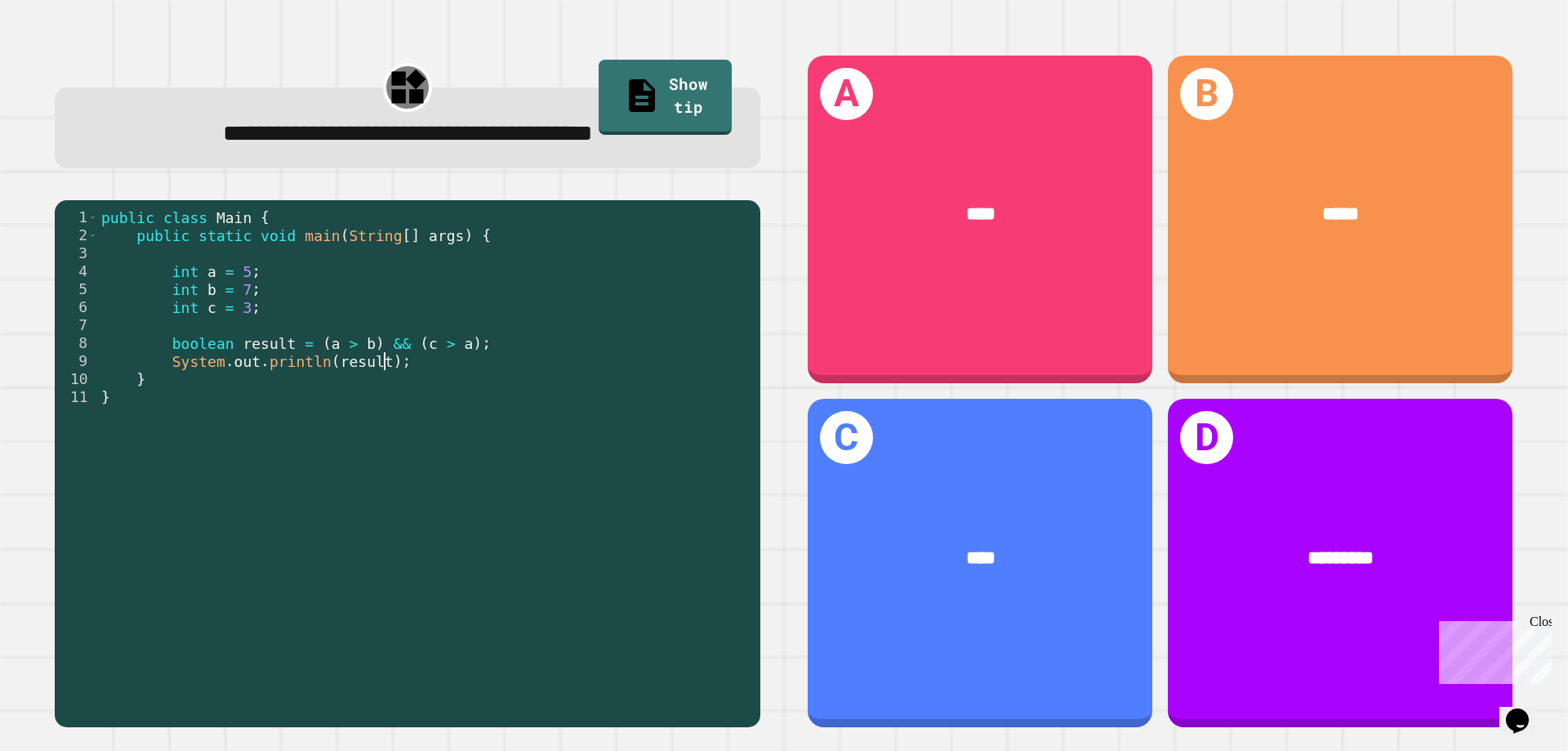
click at [380, 364] on div "public class Main { public static void main ( String [ ] args ) { int a = 5 ; i…" at bounding box center [425, 459] width 654 height 503
click at [330, 365] on div "public class Main { public static void main ( String [ ] args ) { int a = 5 ; i…" at bounding box center [425, 459] width 654 height 503
click at [262, 360] on div "public class Main { public static void main ( String [ ] args ) { int a = 5 ; i…" at bounding box center [425, 459] width 654 height 503
click at [259, 349] on div "public class Main { public static void main ( String [ ] args ) { int a = 5 ; i…" at bounding box center [425, 459] width 654 height 503
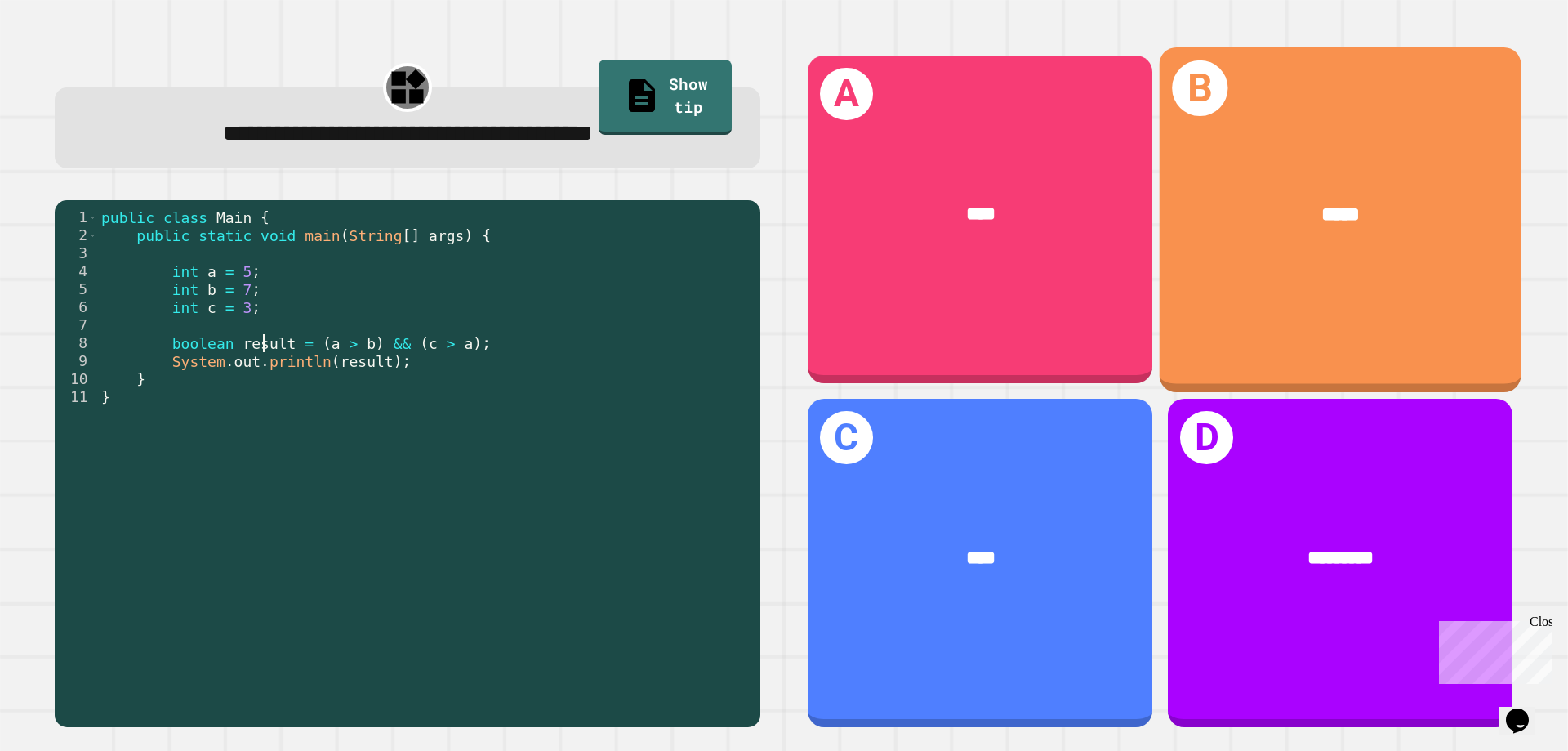
click at [1309, 283] on div "B *****" at bounding box center [1340, 220] width 362 height 345
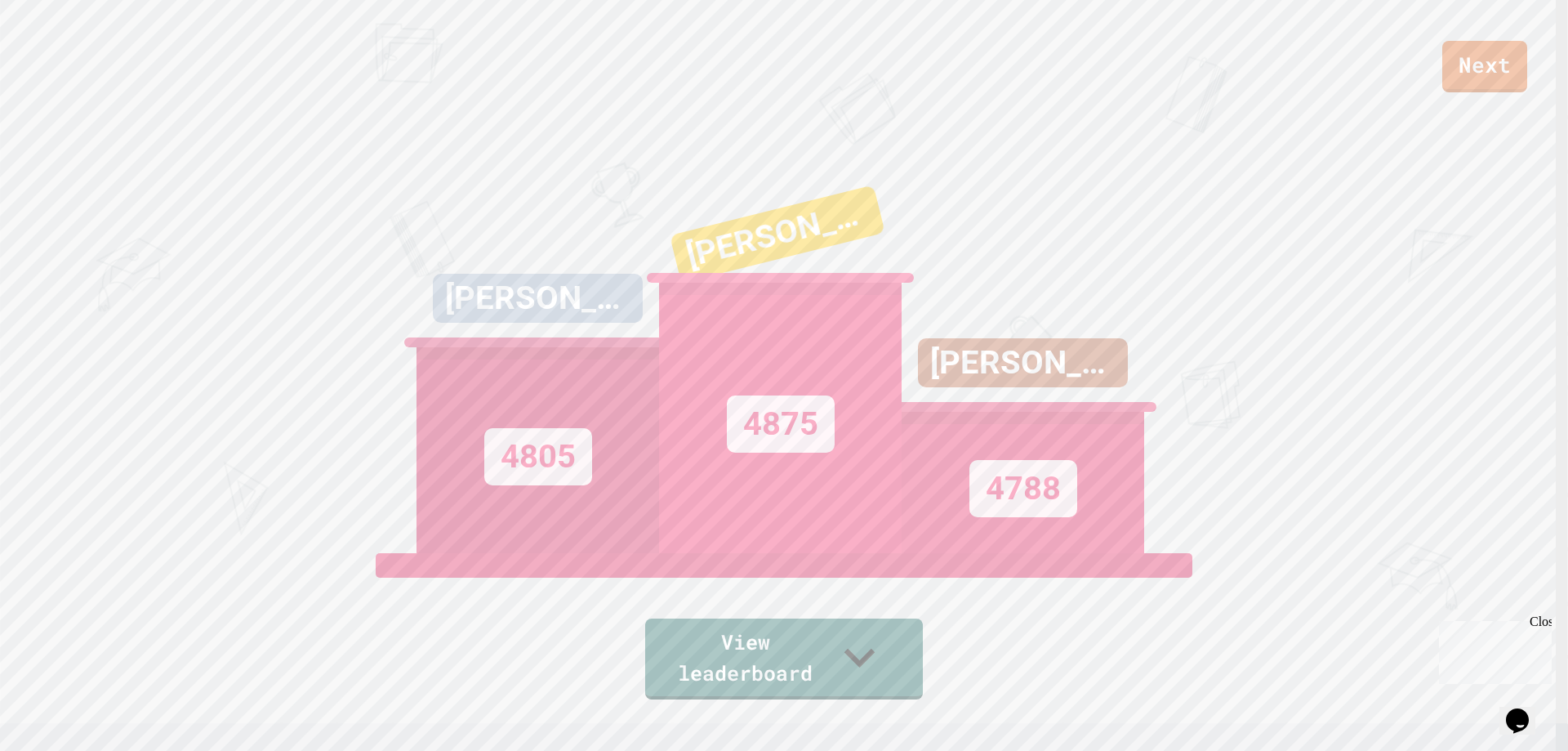
scroll to position [0, 0]
